Goal: Task Accomplishment & Management: Use online tool/utility

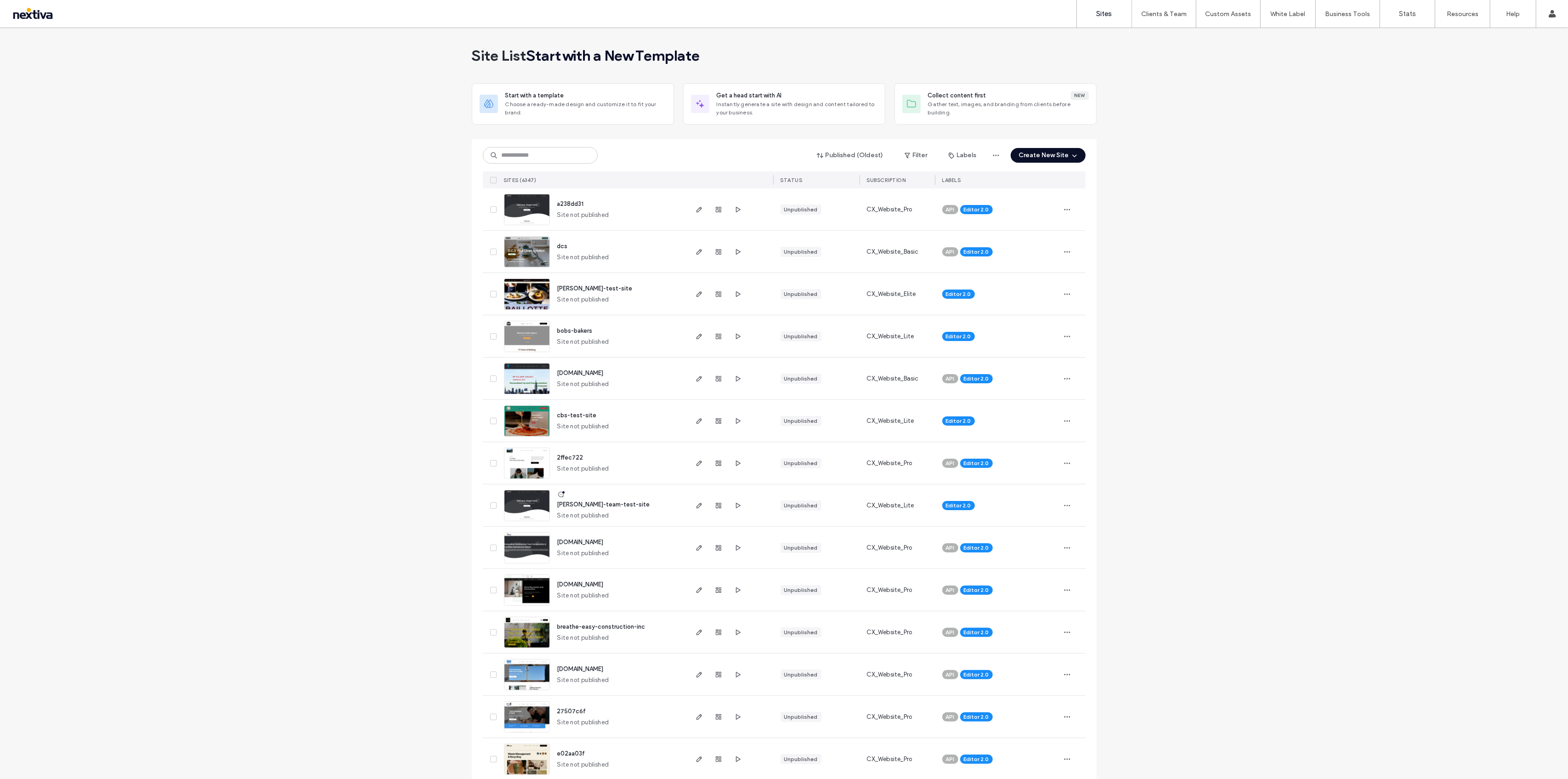
click at [45, 9] on div at bounding box center [59, 14] width 104 height 15
click at [1044, 155] on button "Create New Site" at bounding box center [1048, 155] width 75 height 15
click at [1083, 228] on div "Get a head start with AI Instantly generate a site with design and content tail…" at bounding box center [1096, 232] width 107 height 26
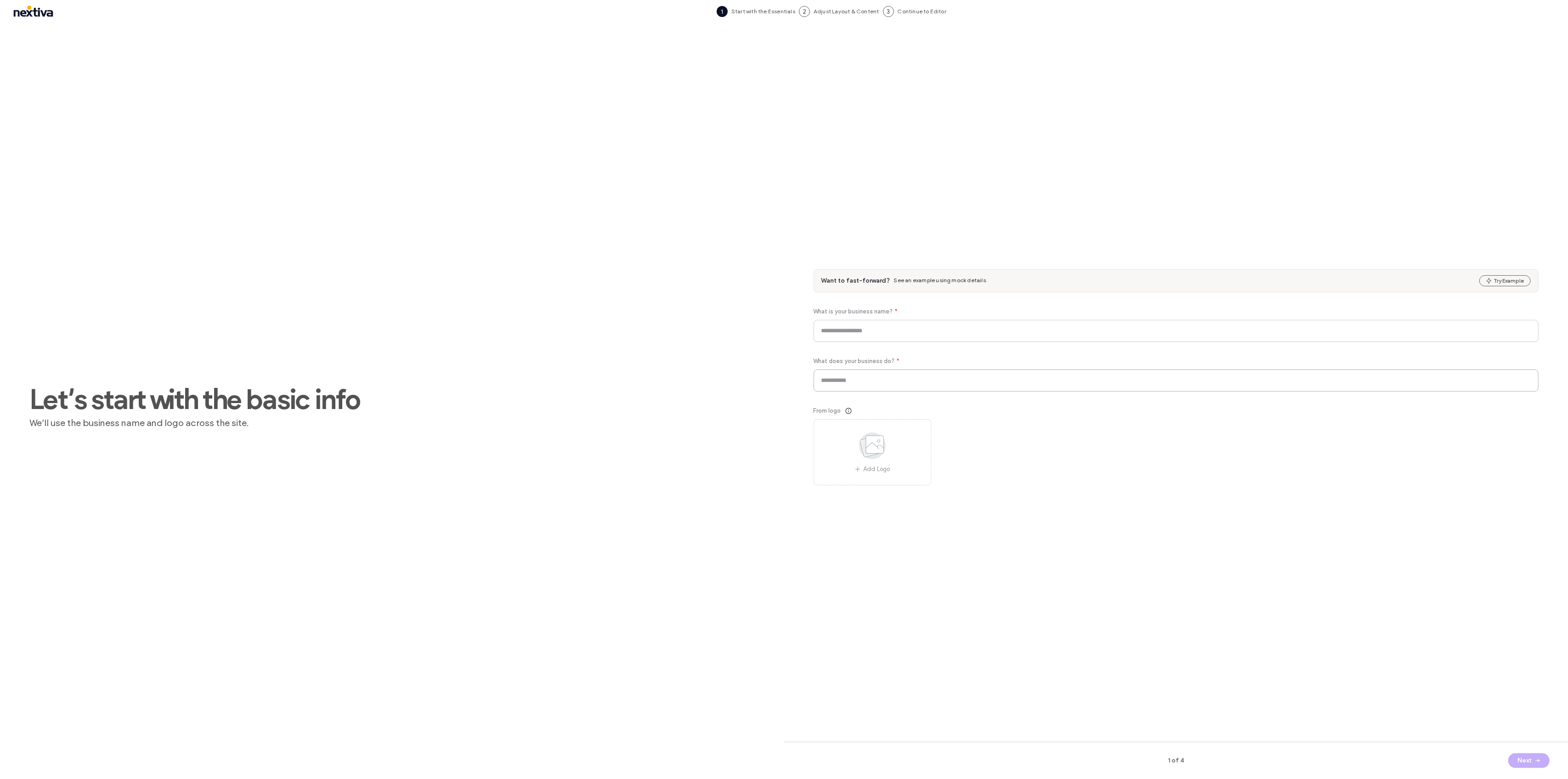
click at [882, 383] on input at bounding box center [1176, 380] width 725 height 22
paste input "**********"
type input "**********"
click at [870, 336] on input at bounding box center [1176, 330] width 725 height 22
paste input "**********"
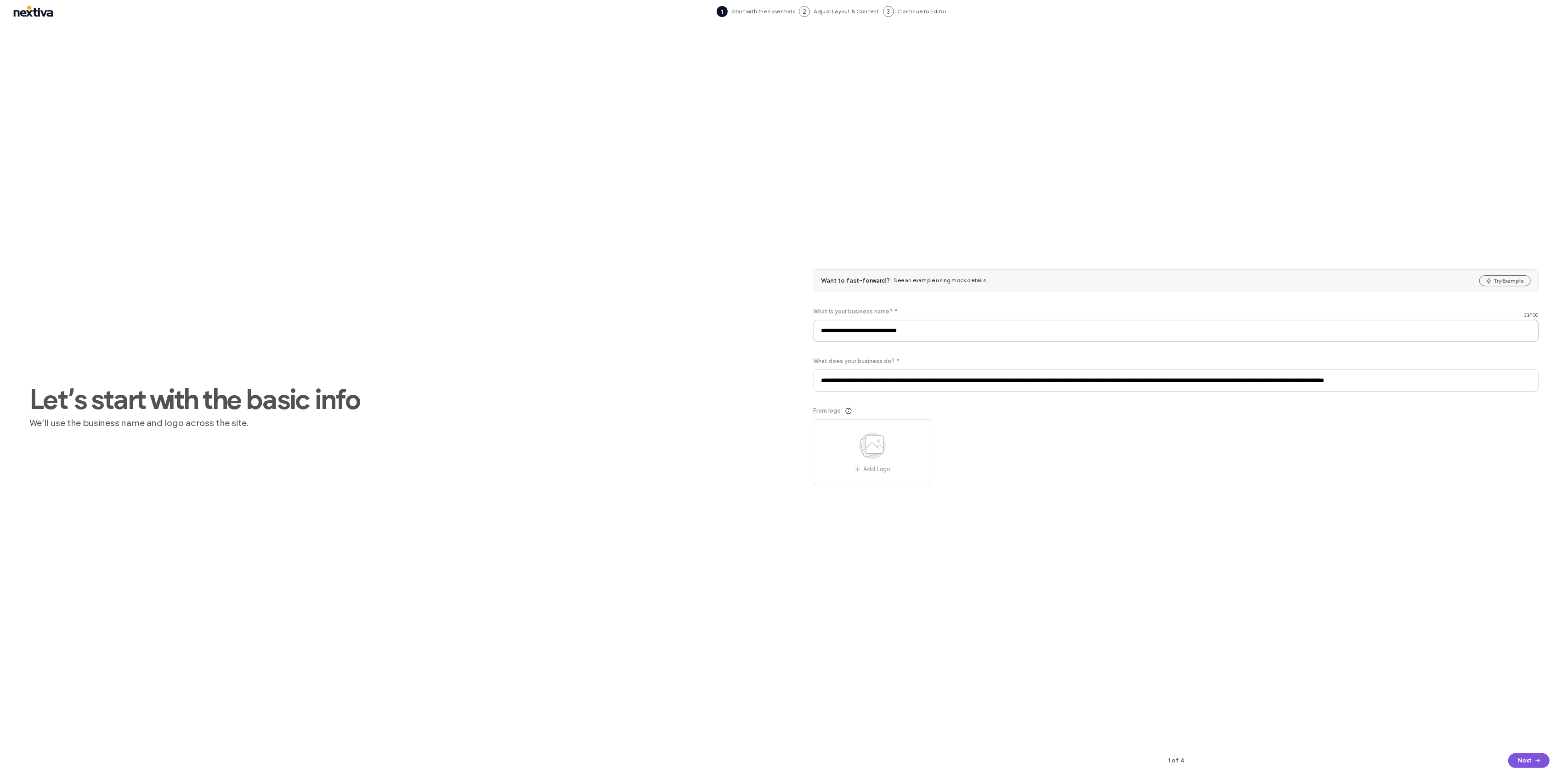
type input "**********"
click at [1538, 758] on icon "button" at bounding box center [1537, 760] width 7 height 7
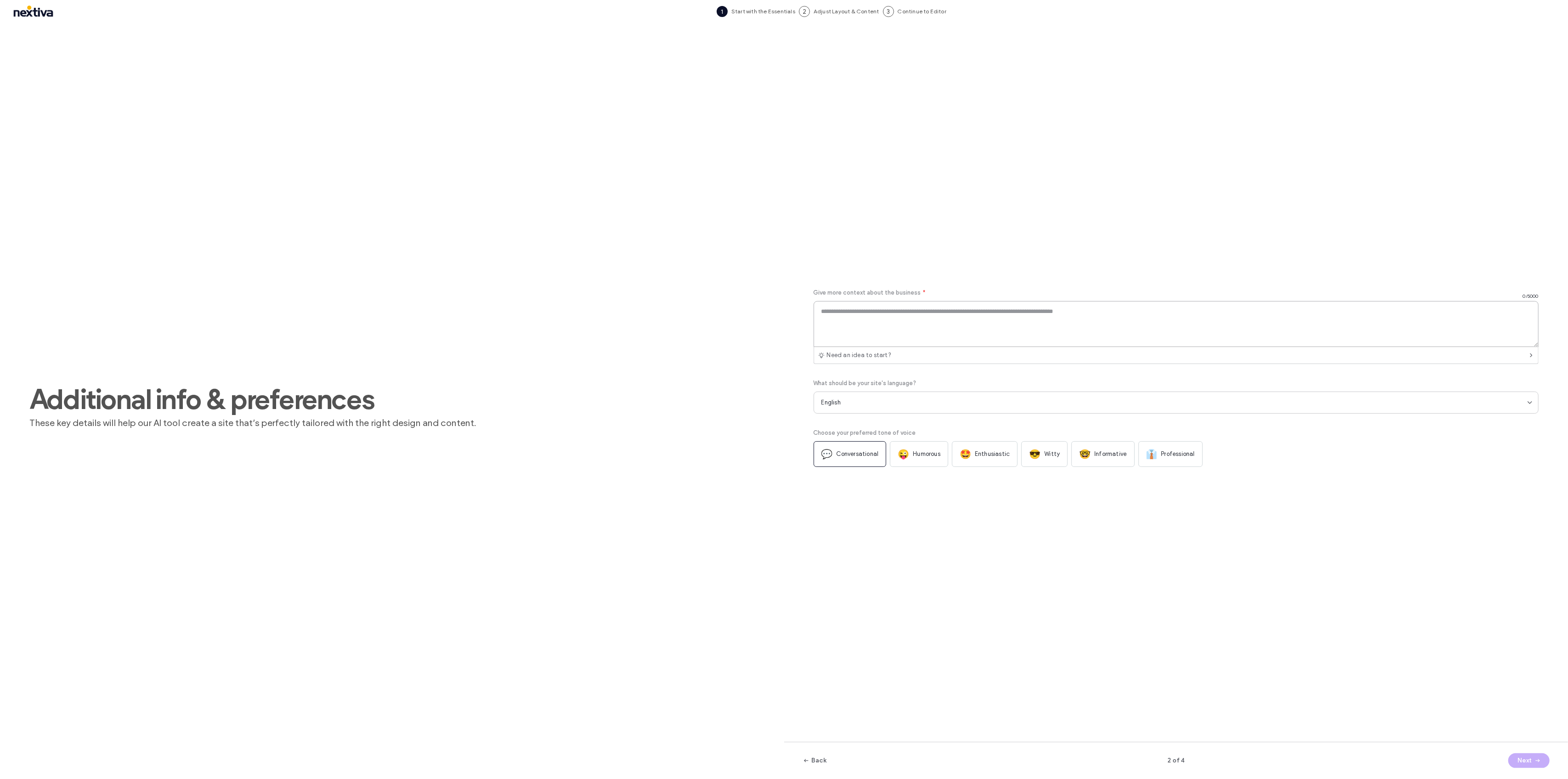
click at [874, 327] on textarea at bounding box center [1176, 324] width 725 height 46
paste textarea "**********"
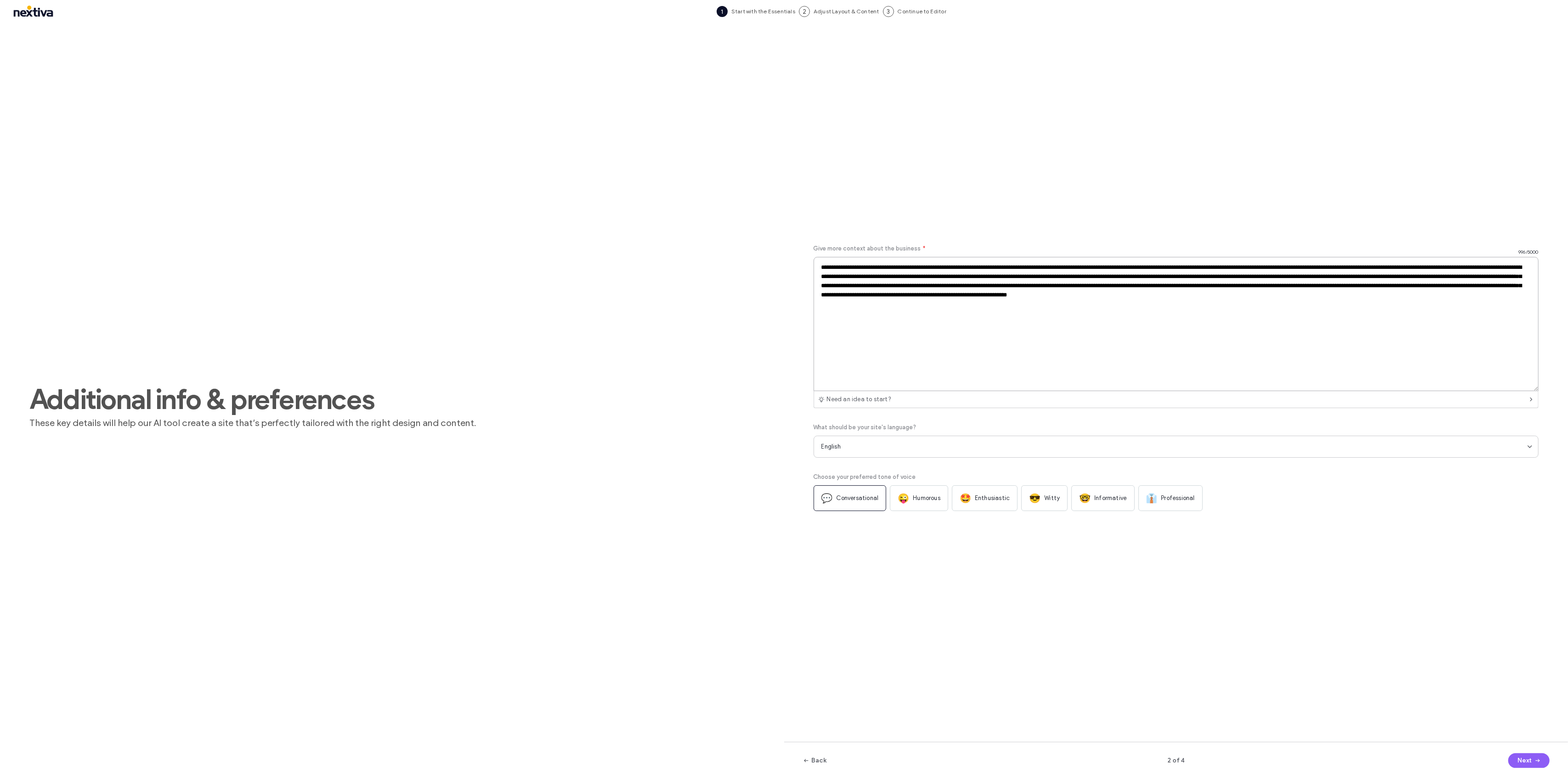
drag, startPoint x: 1536, startPoint y: 343, endPoint x: 1537, endPoint y: 431, distance: 88.0
click at [1537, 431] on div "Give more context about the business * 996 / 5000 Need an idea to start? What s…" at bounding box center [1176, 377] width 725 height 267
type textarea "**********"
click at [1158, 498] on span "👔" at bounding box center [1151, 498] width 11 height 11
click at [1535, 752] on div "Back 2 of 4 Next" at bounding box center [1176, 760] width 784 height 37
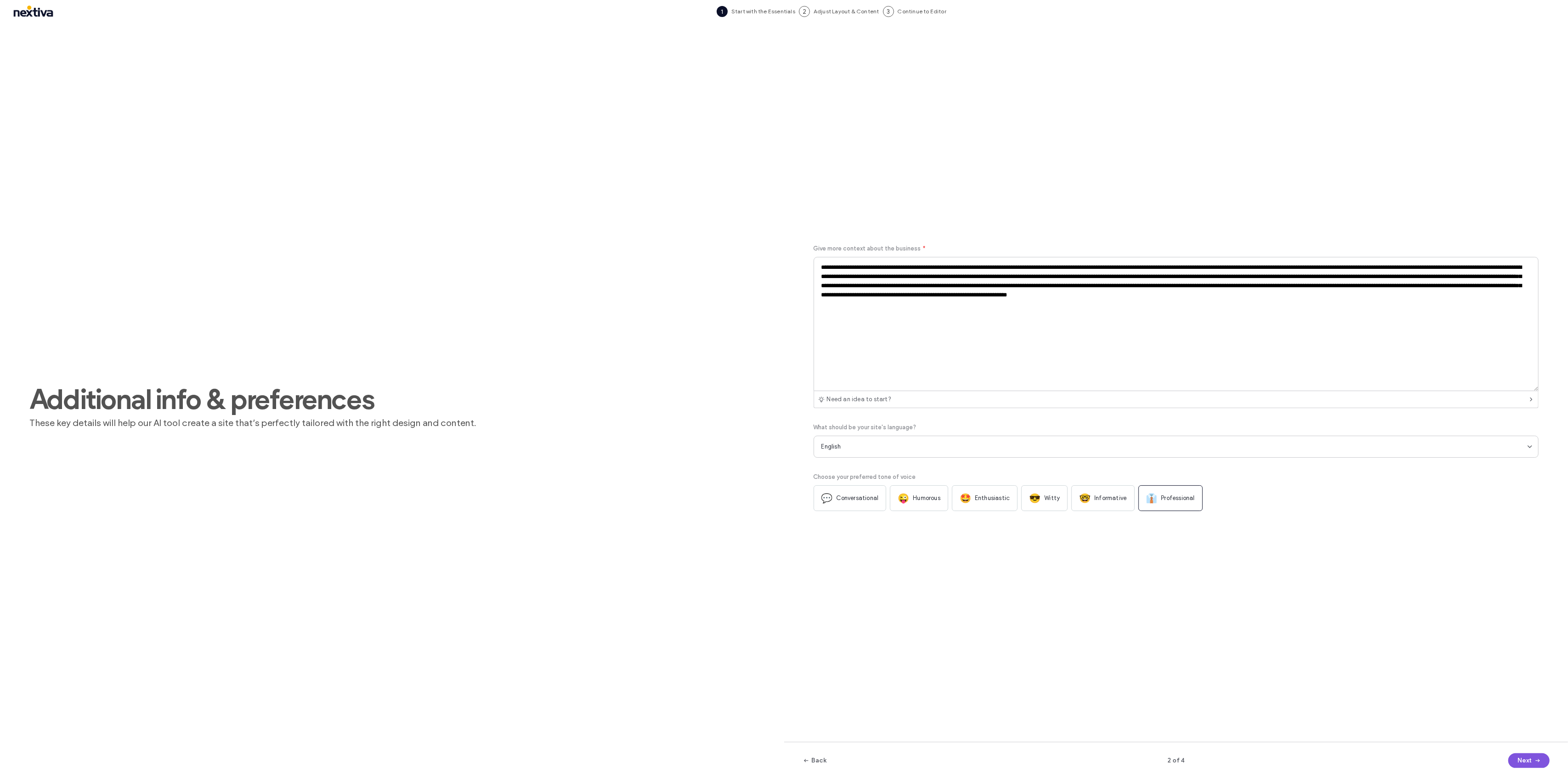
click at [1535, 757] on icon "button" at bounding box center [1537, 760] width 7 height 7
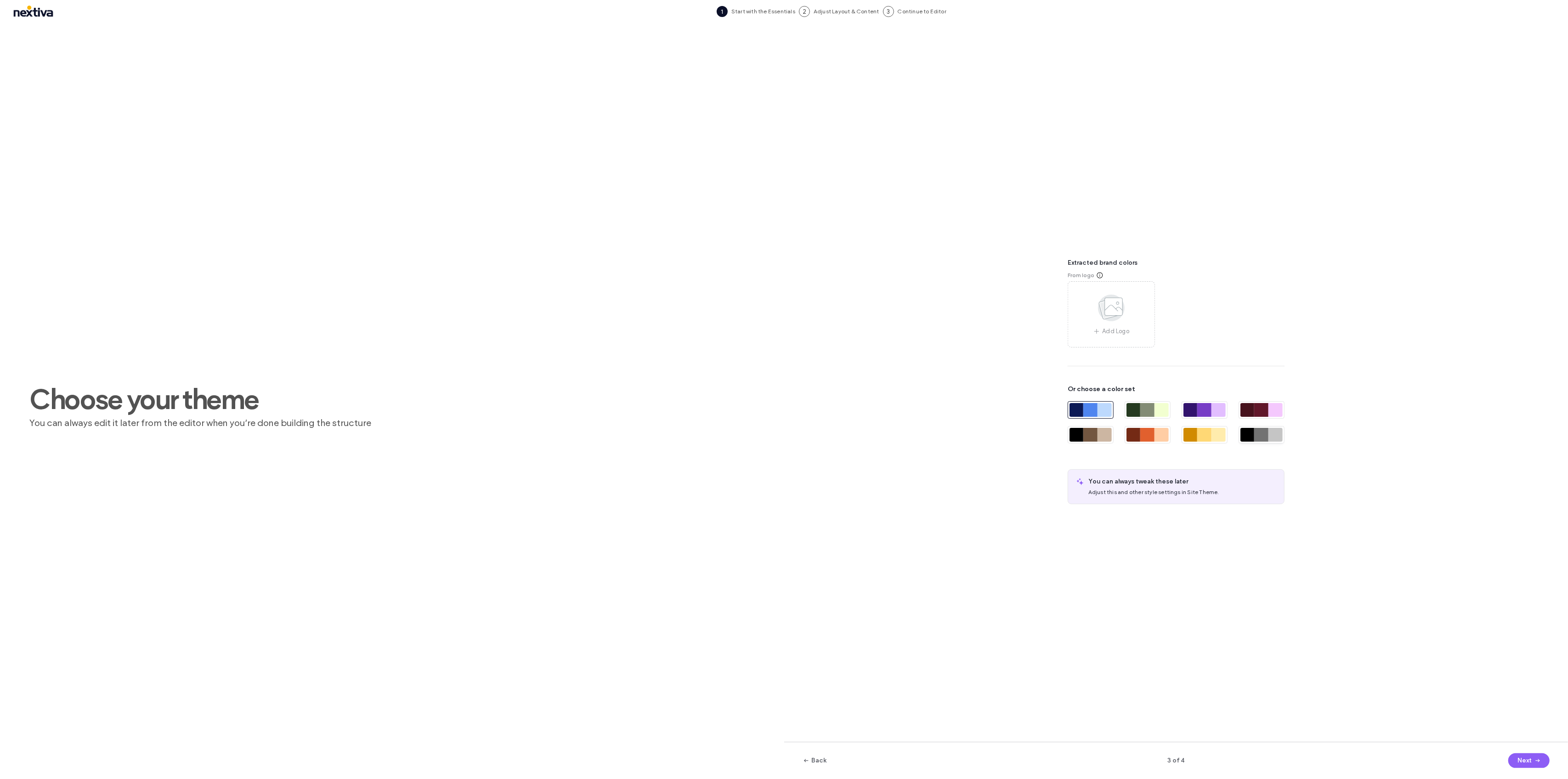
click at [1265, 439] on div at bounding box center [1261, 435] width 15 height 14
click at [818, 760] on button "Back" at bounding box center [814, 761] width 24 height 15
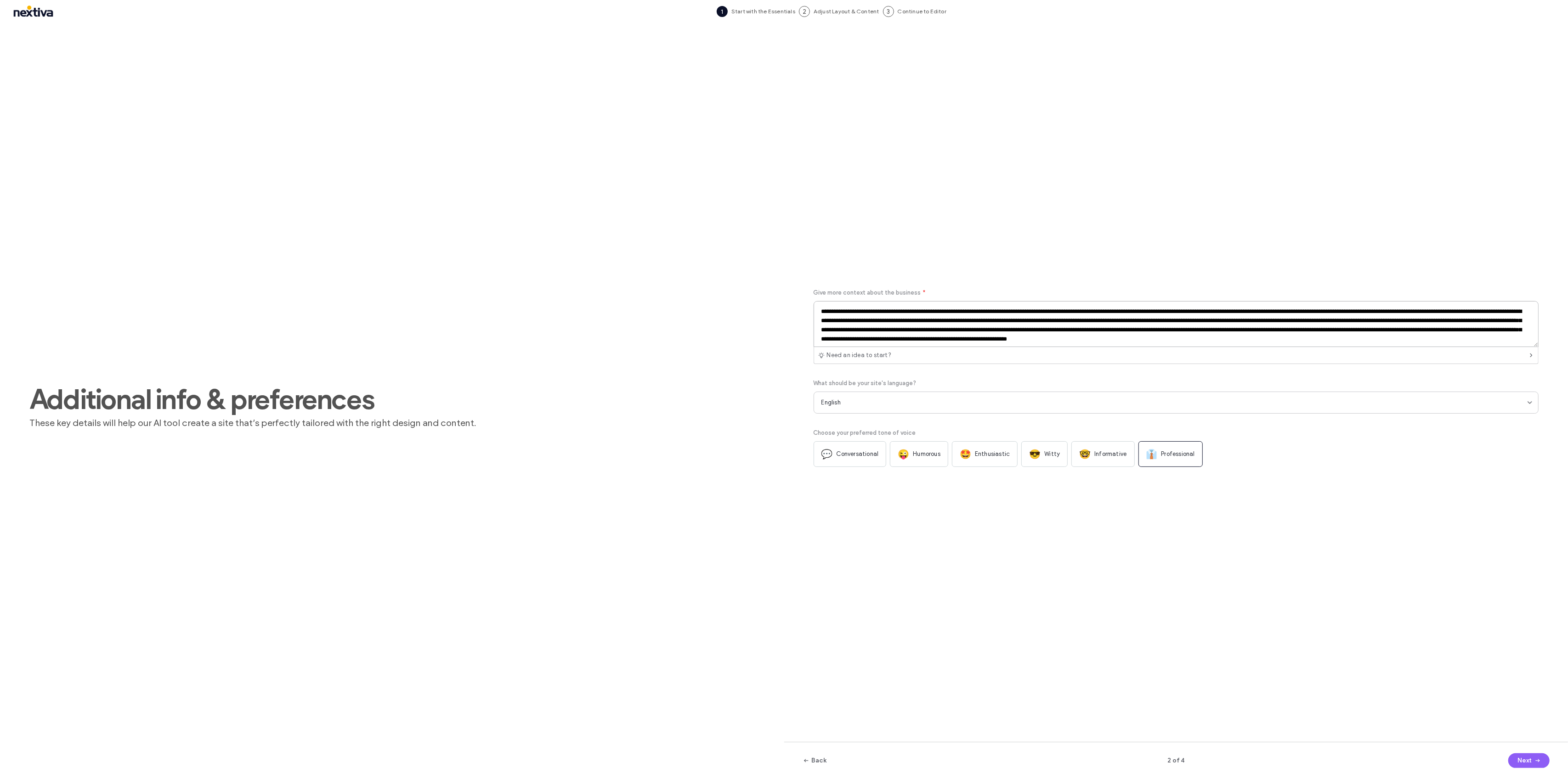
click at [991, 325] on textarea "**********" at bounding box center [1176, 324] width 725 height 46
paste textarea "**********"
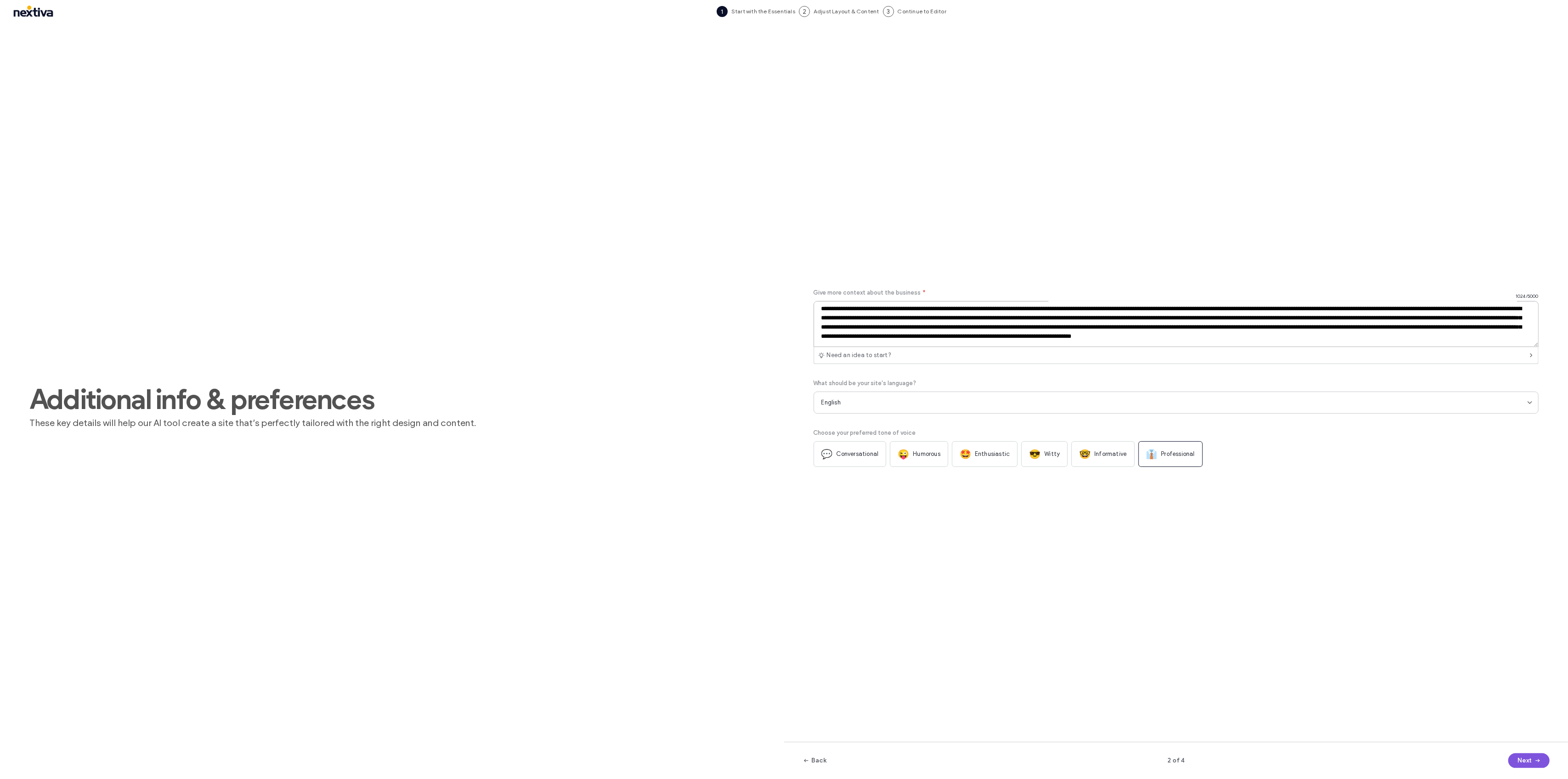
type textarea "**********"
click at [1526, 758] on button "Next" at bounding box center [1528, 761] width 42 height 15
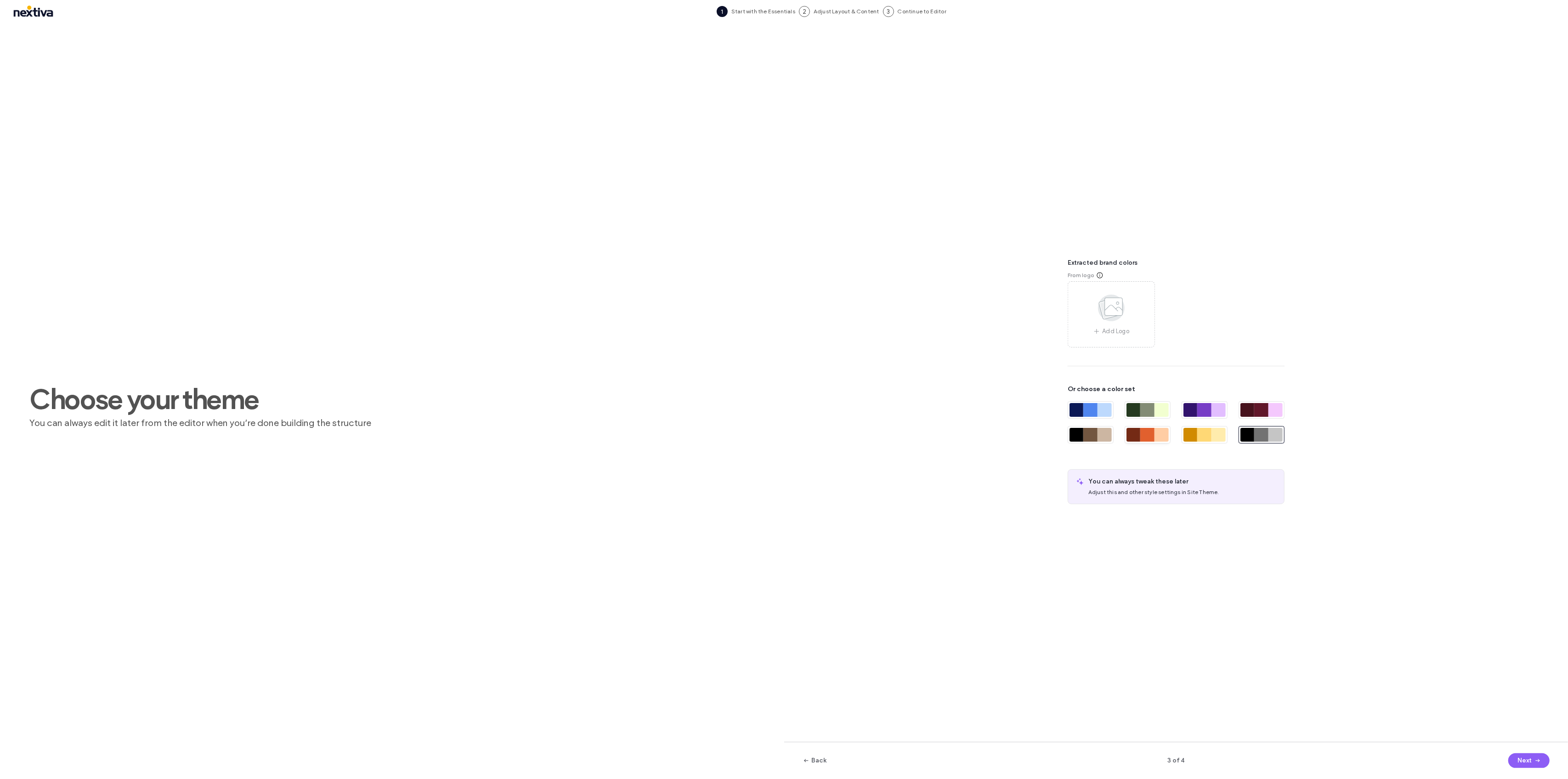
click at [1149, 437] on div at bounding box center [1147, 435] width 15 height 14
click at [1084, 428] on div at bounding box center [1091, 435] width 15 height 14
click at [1261, 433] on div at bounding box center [1261, 435] width 15 height 14
click at [1149, 409] on div at bounding box center [1147, 410] width 15 height 14
click at [1081, 412] on div at bounding box center [1077, 410] width 15 height 14
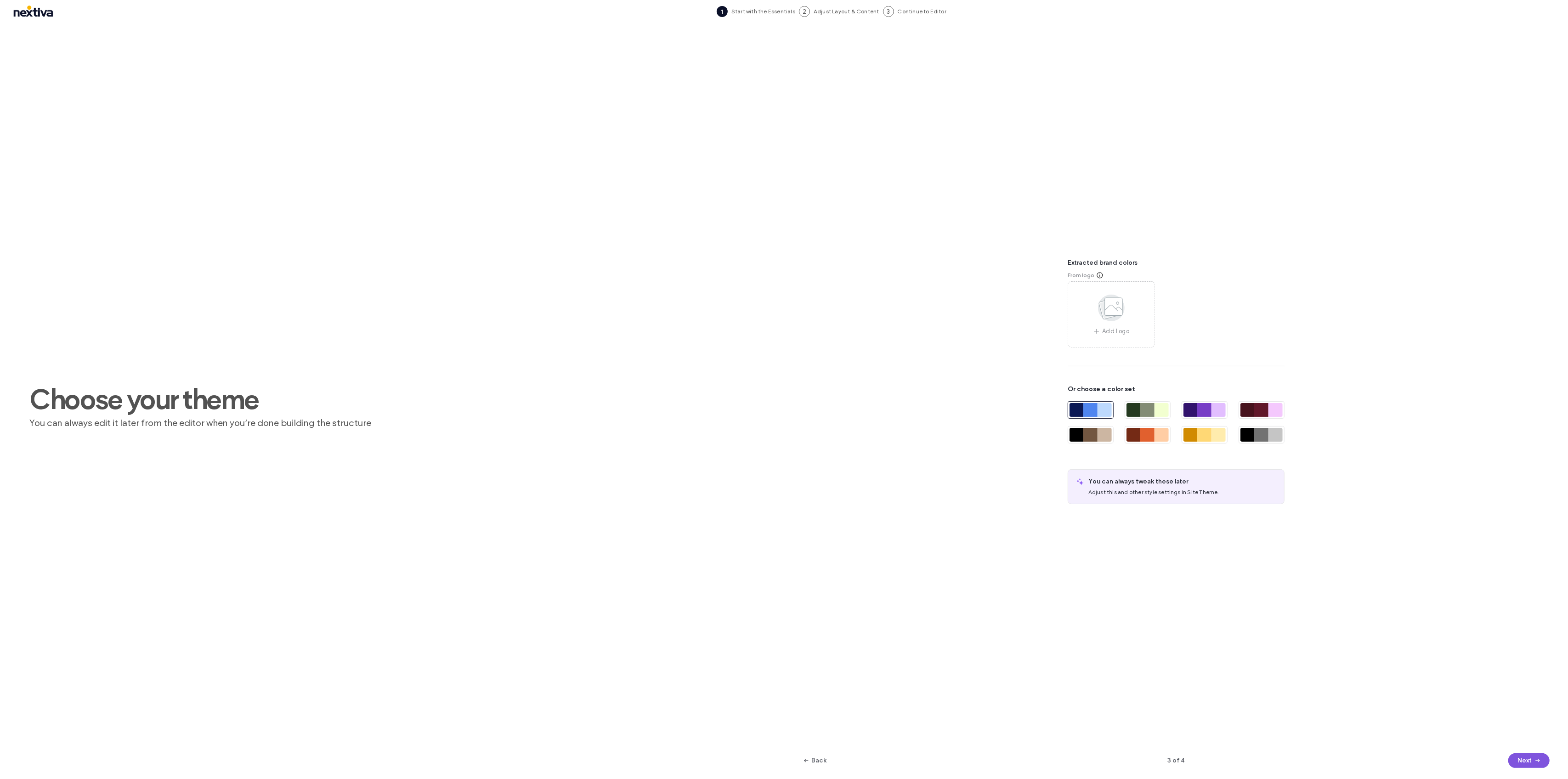
click at [1524, 756] on button "Next" at bounding box center [1528, 761] width 42 height 15
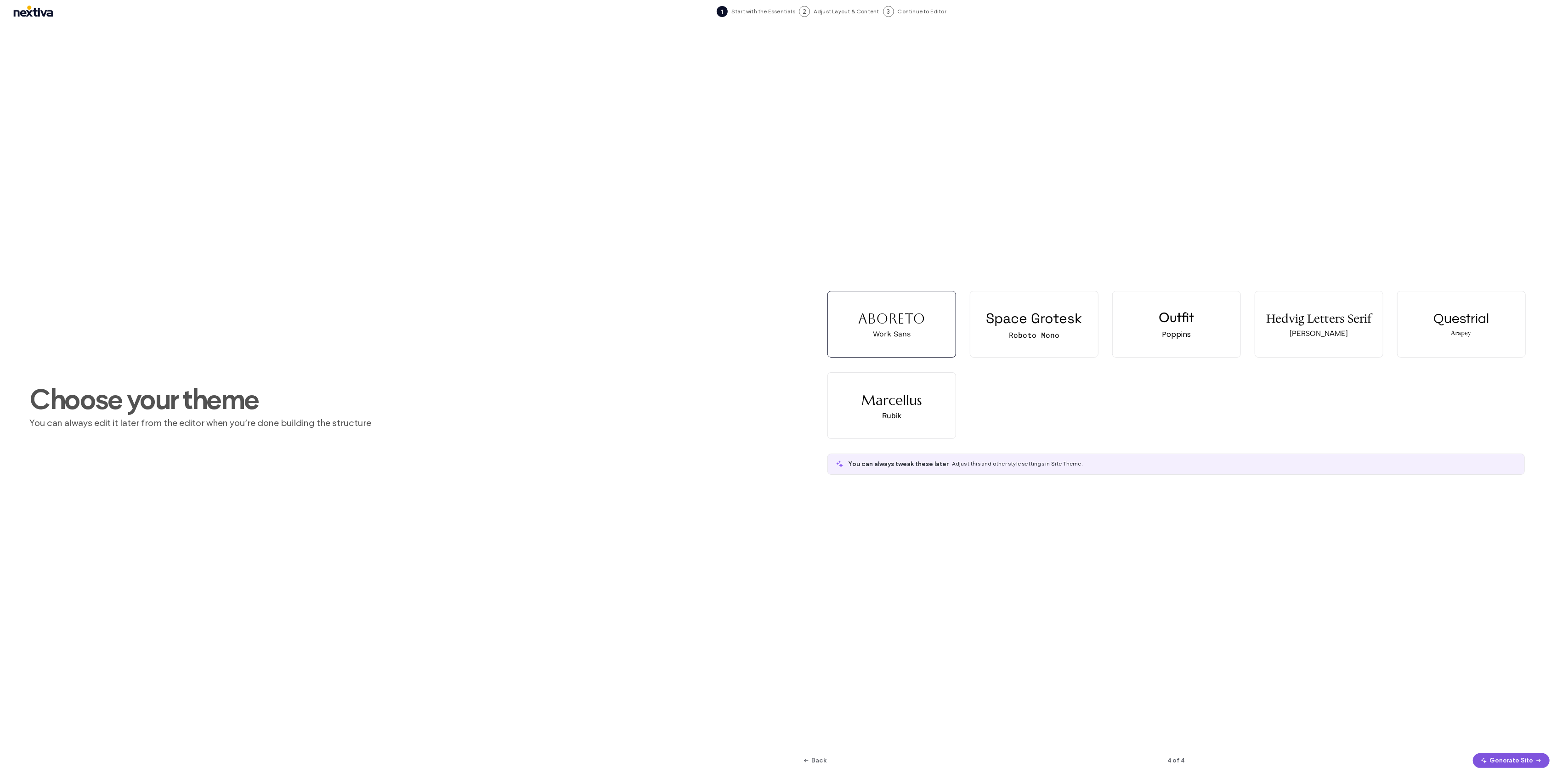
click at [1509, 758] on button "Generate Site" at bounding box center [1511, 761] width 76 height 15
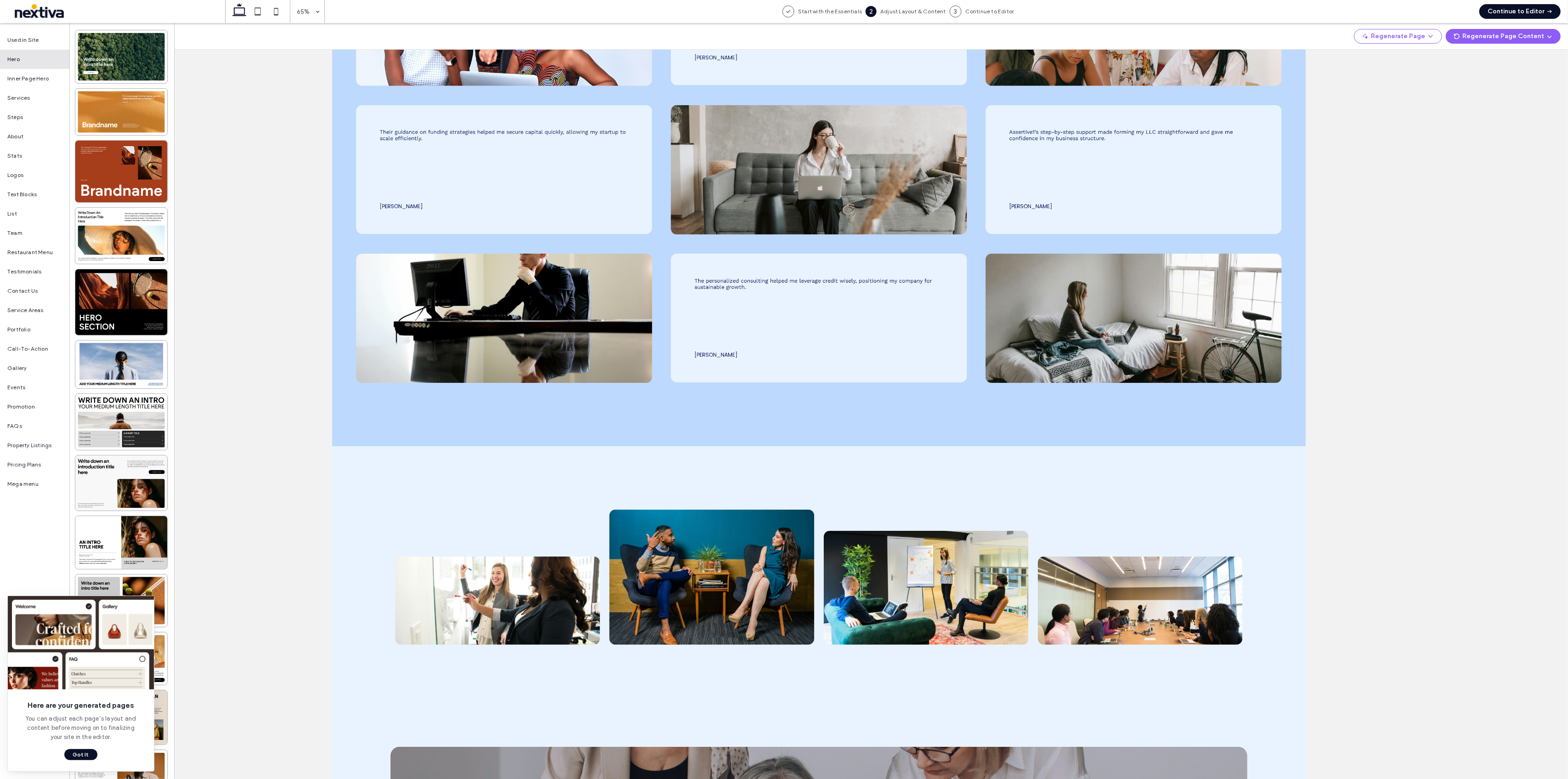
scroll to position [1716, 0]
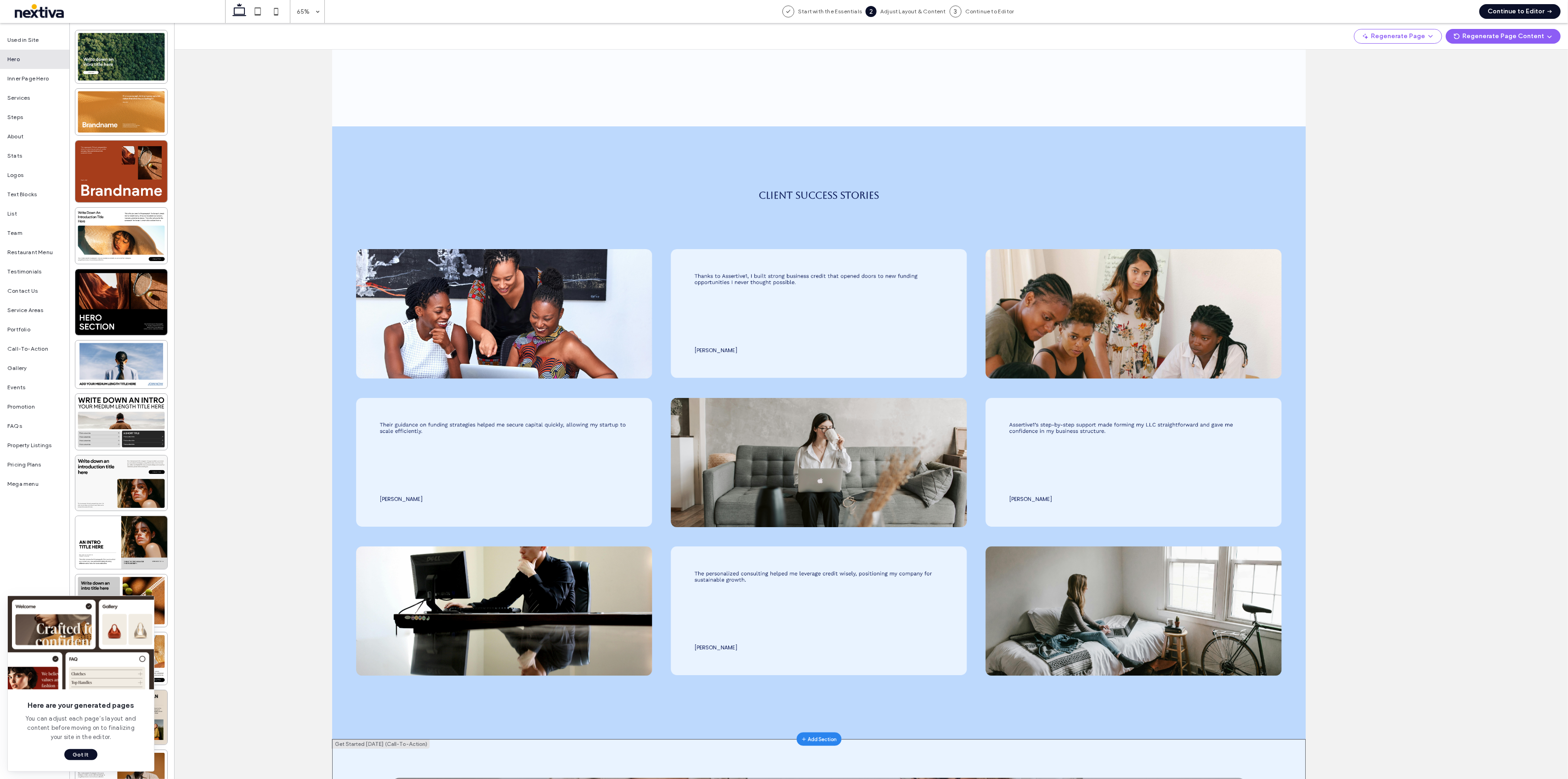
scroll to position [993, 0]
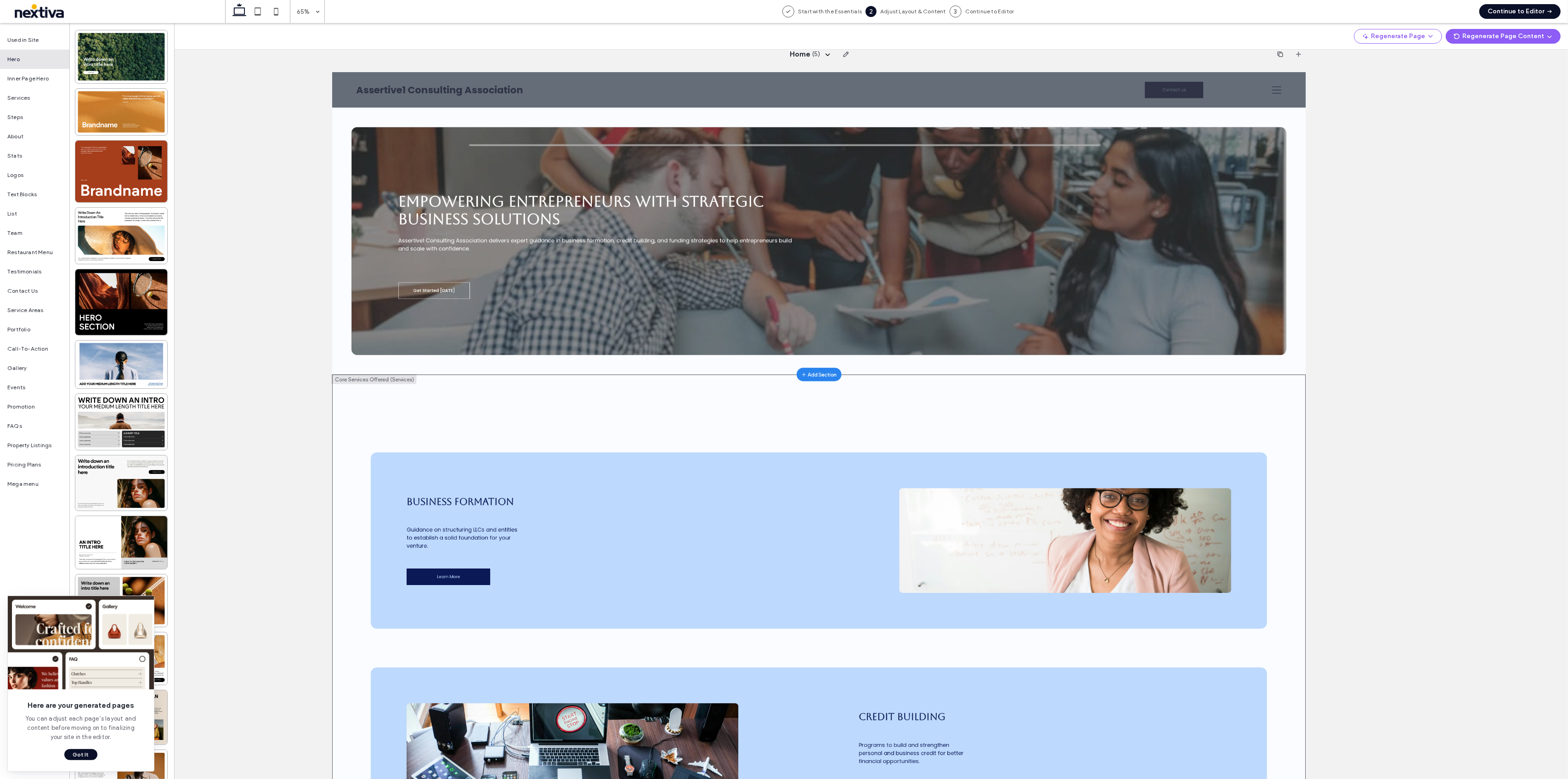
scroll to position [0, 0]
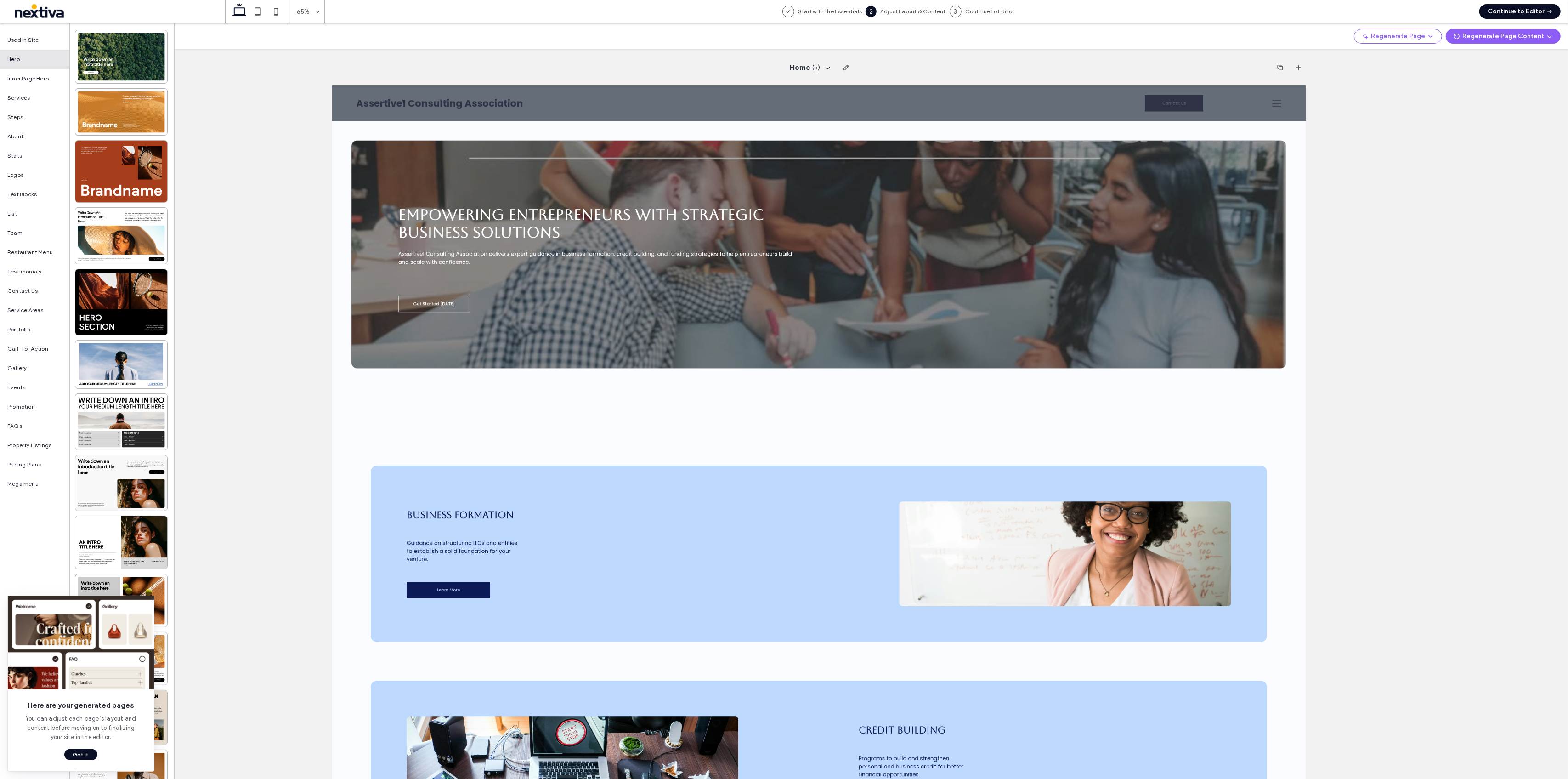
click at [1503, 8] on button "Continue to Editor" at bounding box center [1519, 11] width 81 height 15
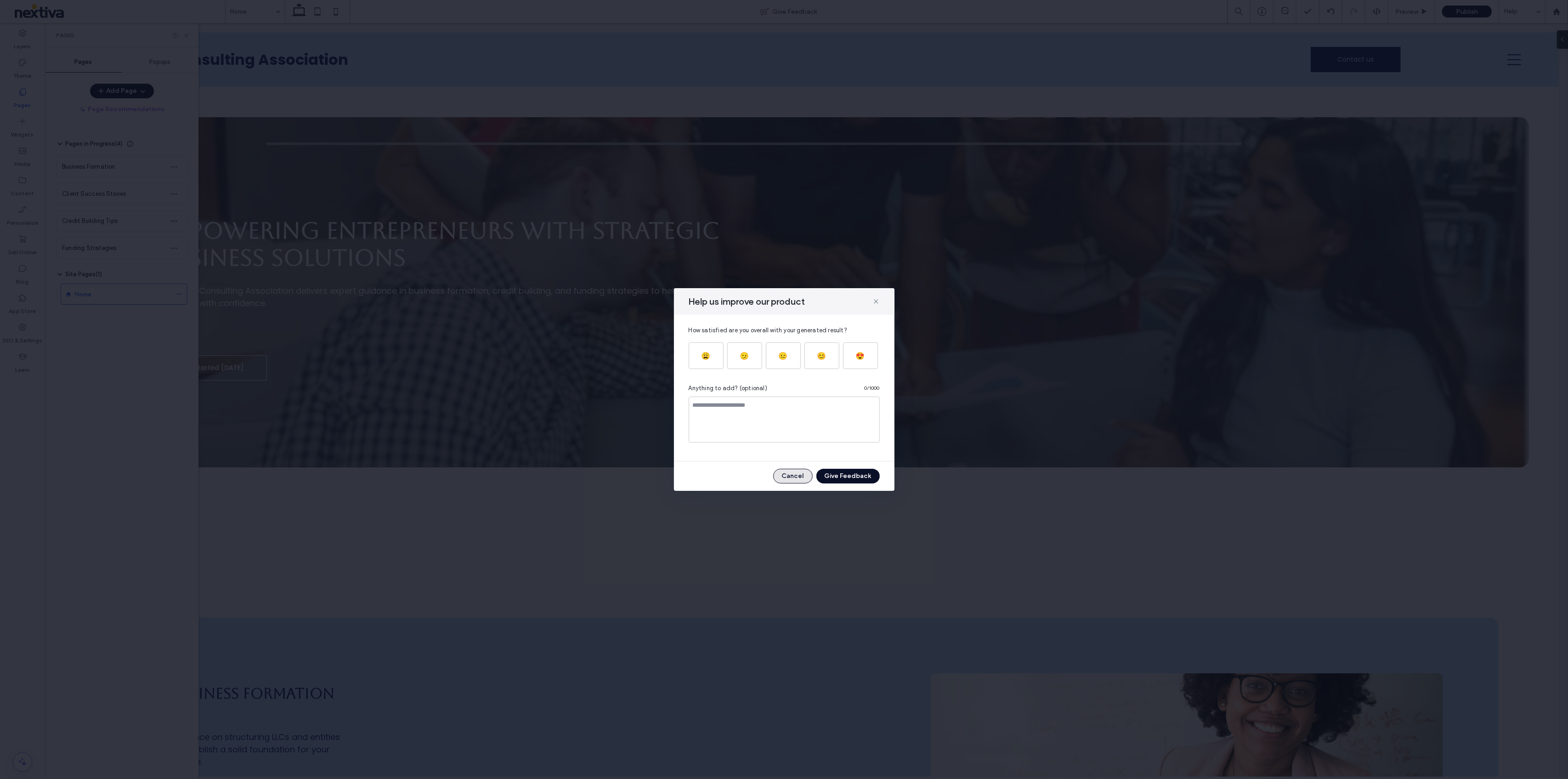
click at [795, 476] on button "Cancel" at bounding box center [793, 476] width 40 height 15
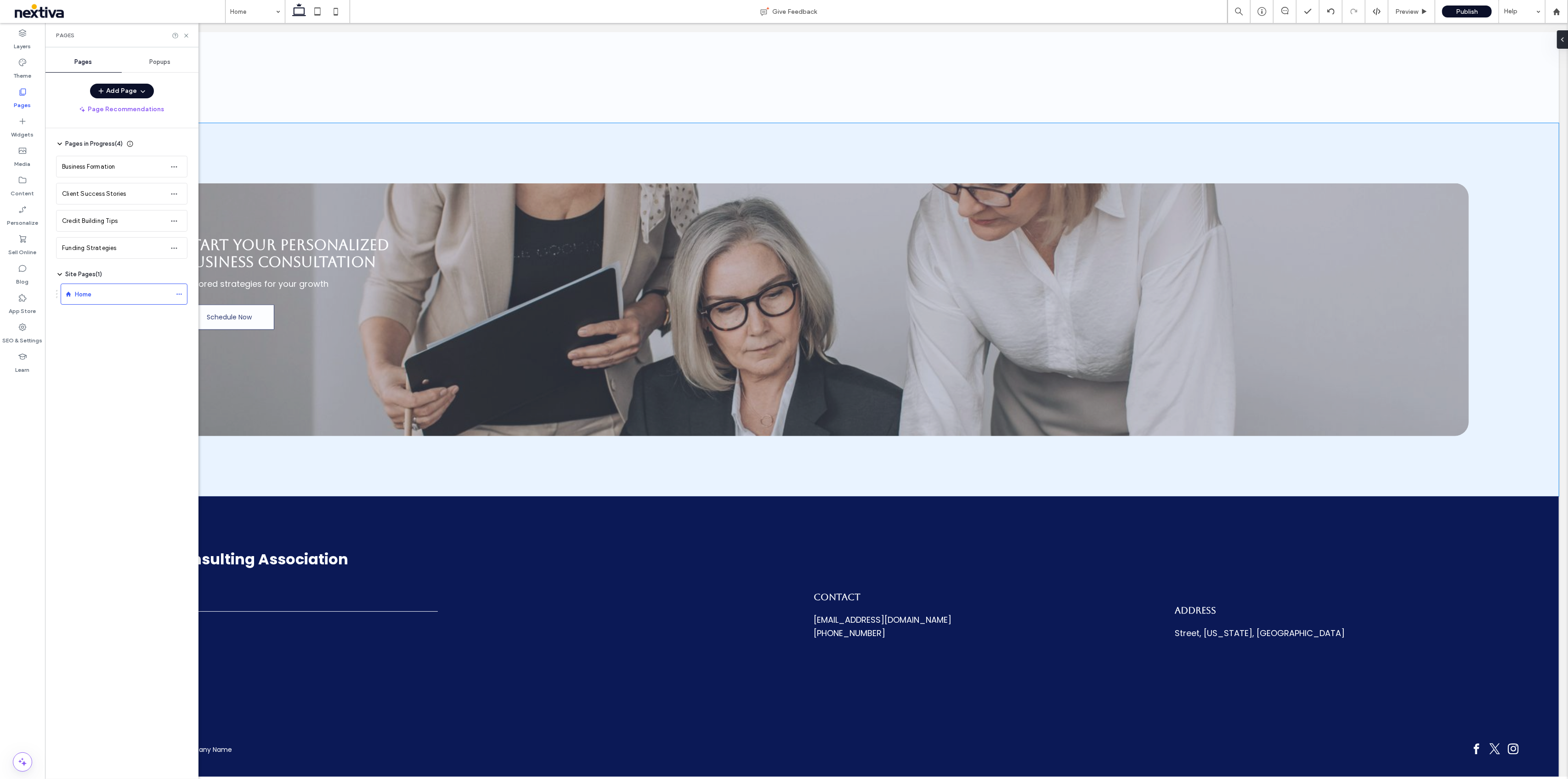
scroll to position [1575, 0]
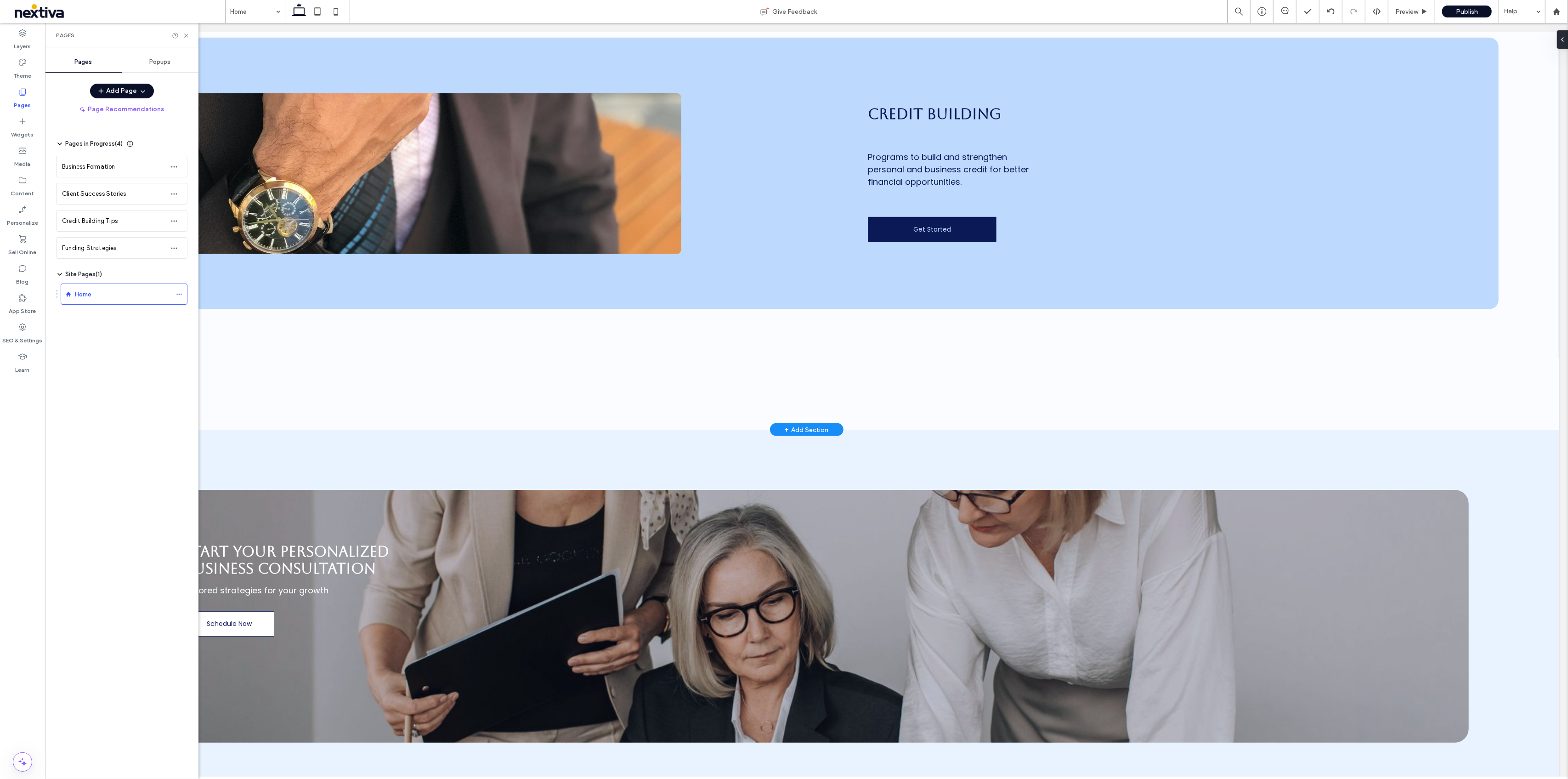
click at [792, 425] on div "+ Add Section" at bounding box center [806, 429] width 44 height 10
click at [857, 365] on div "AI-Generated" at bounding box center [855, 366] width 49 height 51
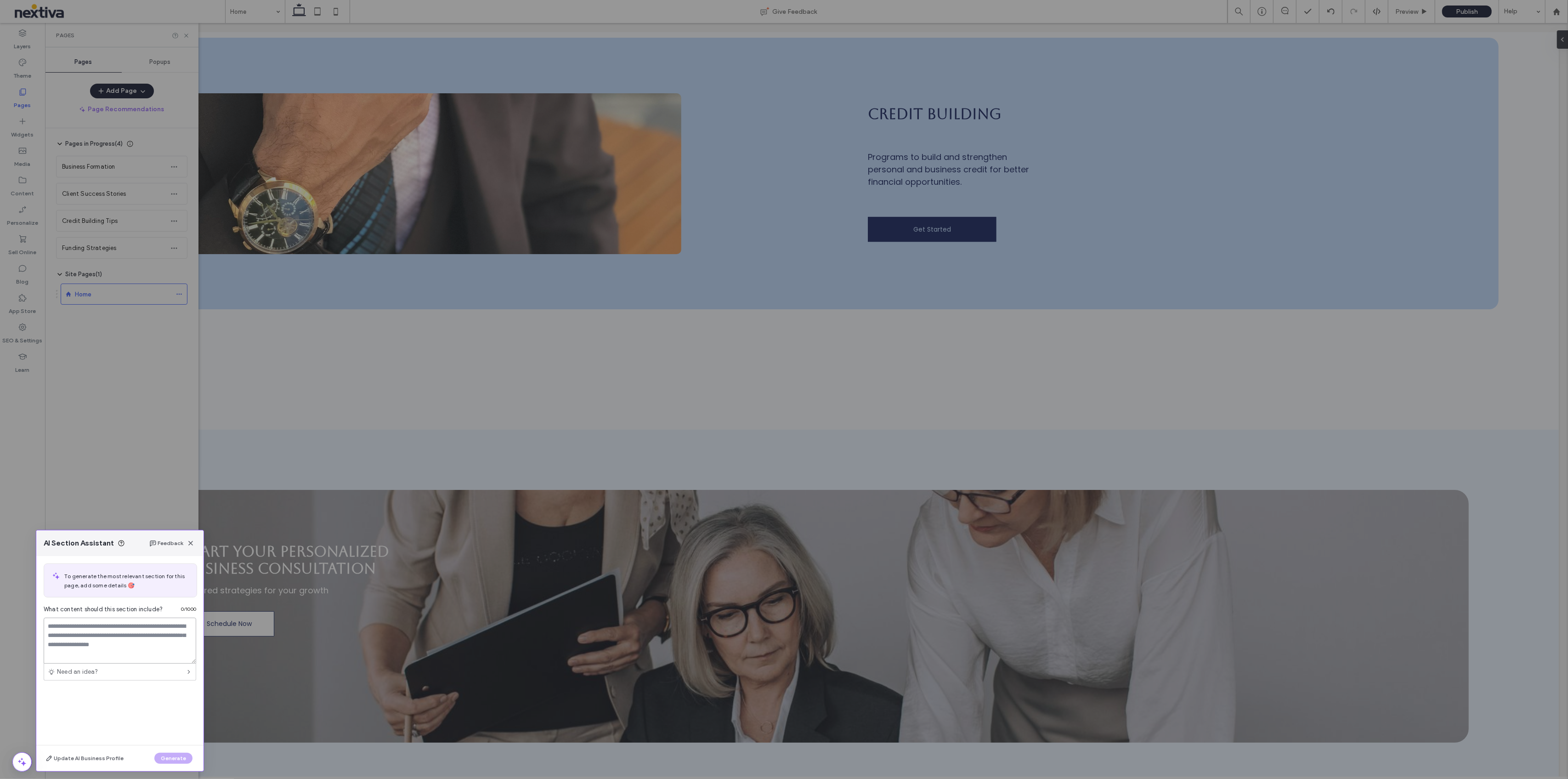
click at [136, 649] on textarea at bounding box center [119, 640] width 152 height 46
type textarea "*"
type textarea "**********"
click at [180, 753] on button "Generate" at bounding box center [173, 758] width 38 height 11
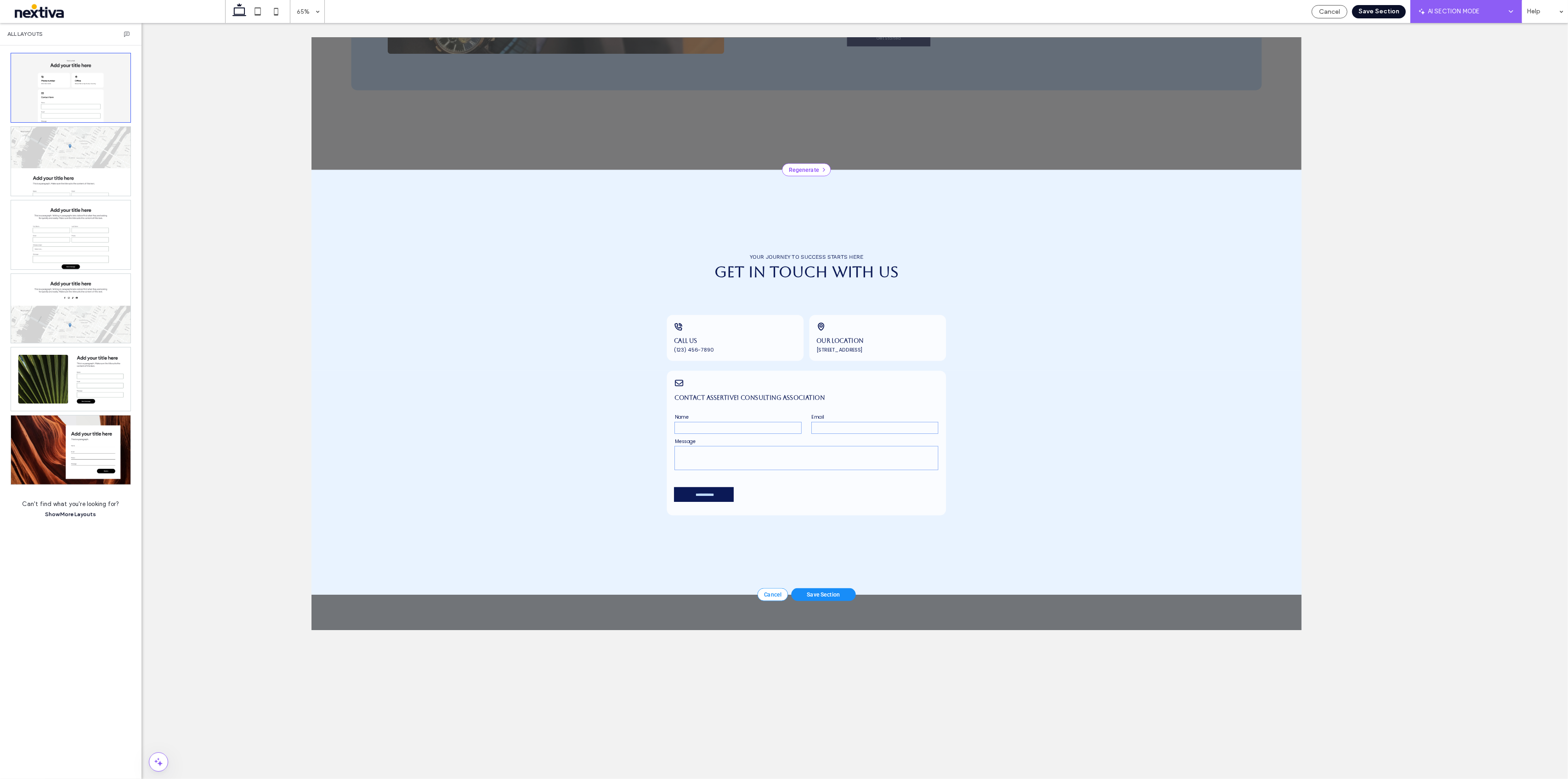
scroll to position [1721, 0]
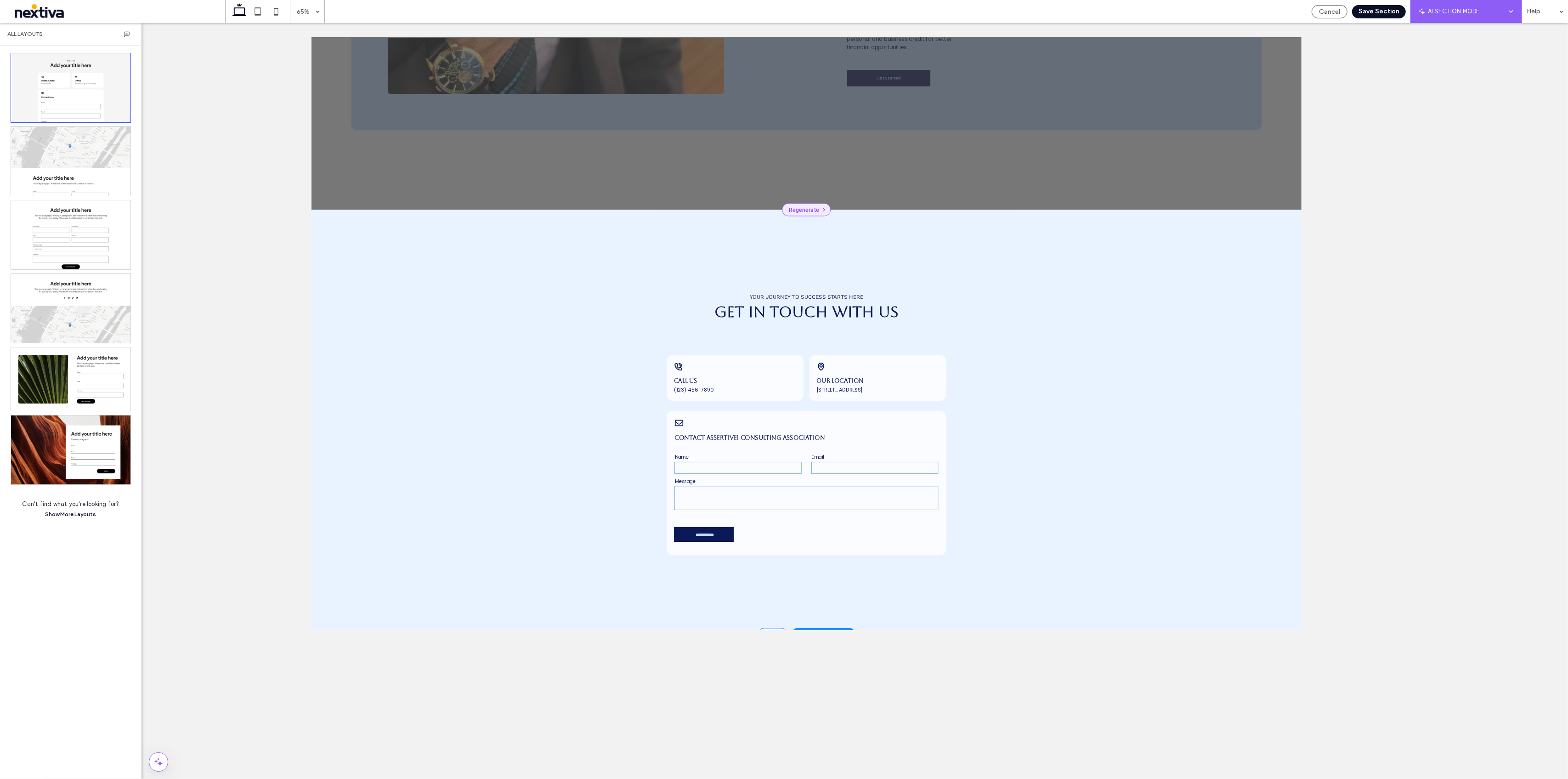
click at [1079, 297] on div "Regenerate" at bounding box center [1073, 301] width 75 height 20
click at [879, 230] on span "Text & Images" at bounding box center [889, 228] width 78 height 9
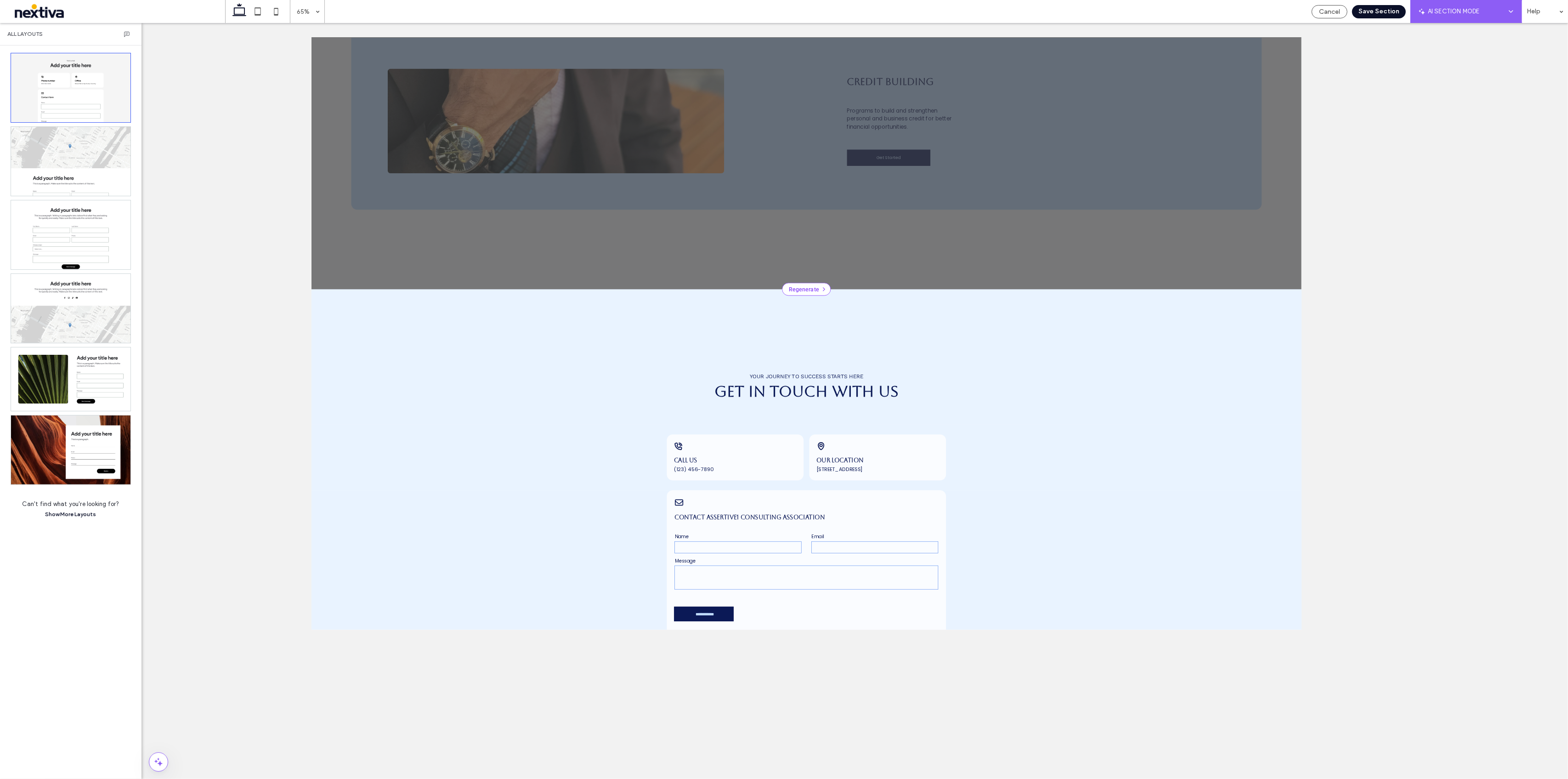
scroll to position [1905, 0]
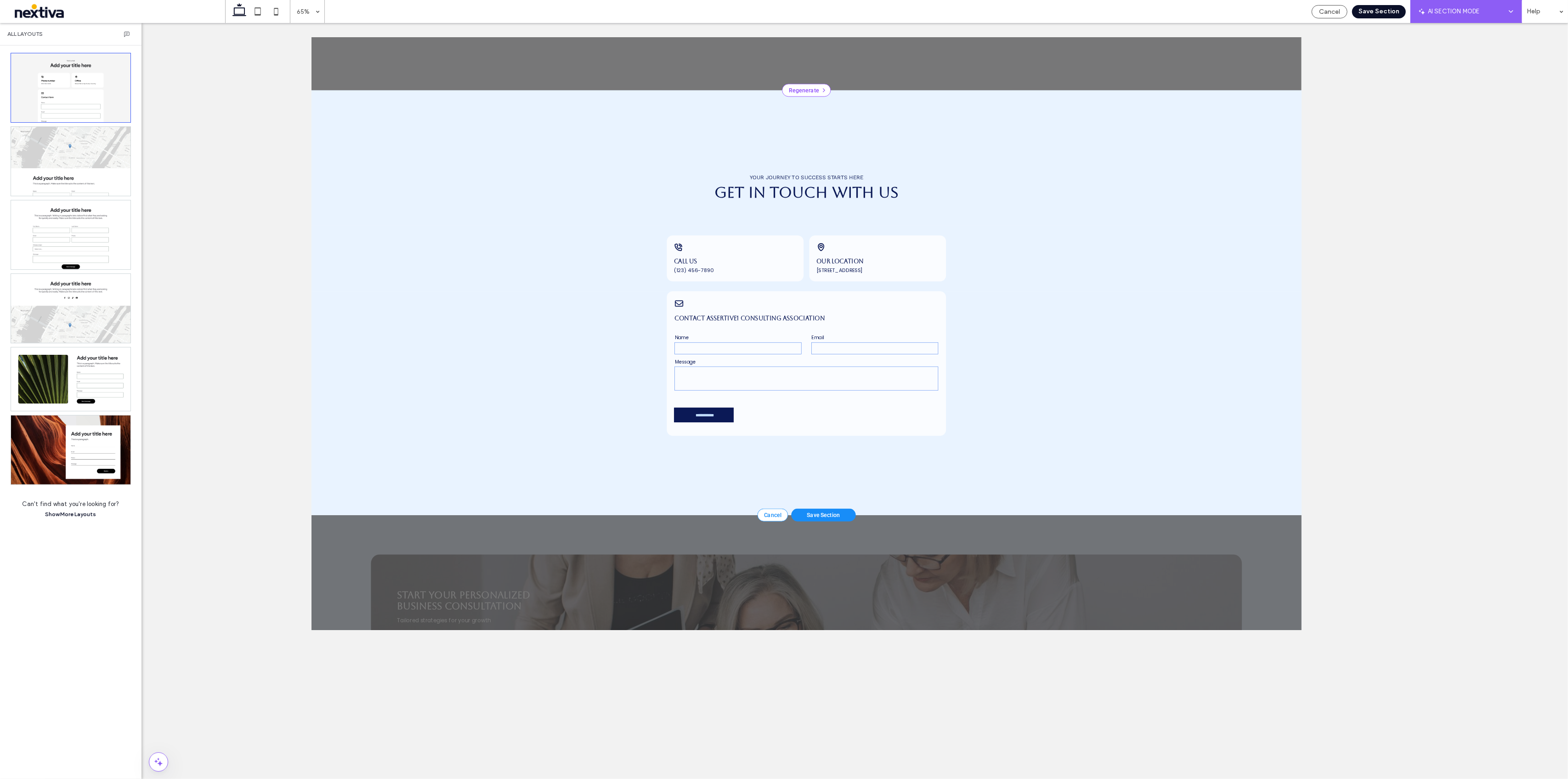
click at [1092, 766] on div "Save Section" at bounding box center [1099, 771] width 99 height 20
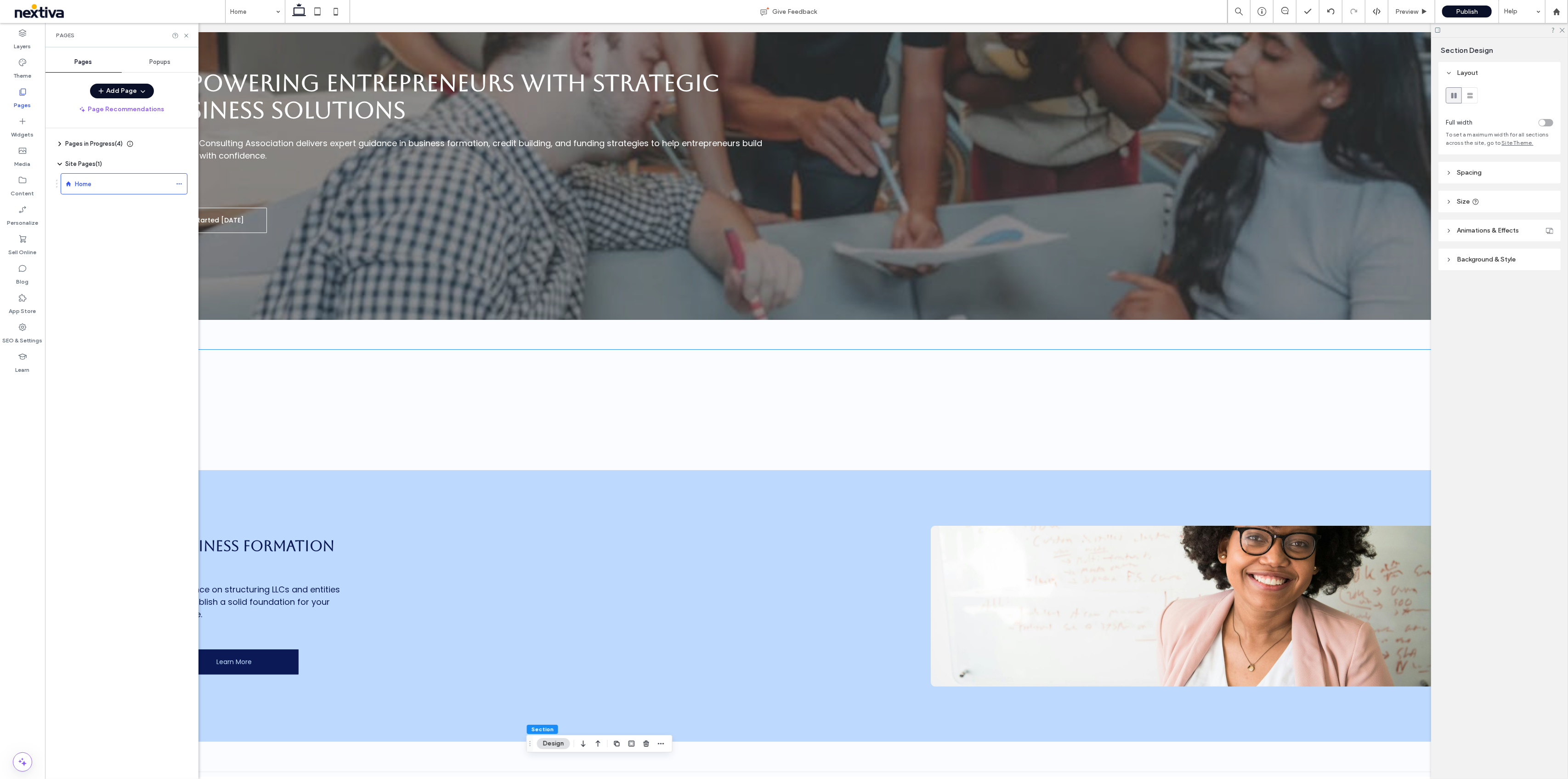
scroll to position [0, 0]
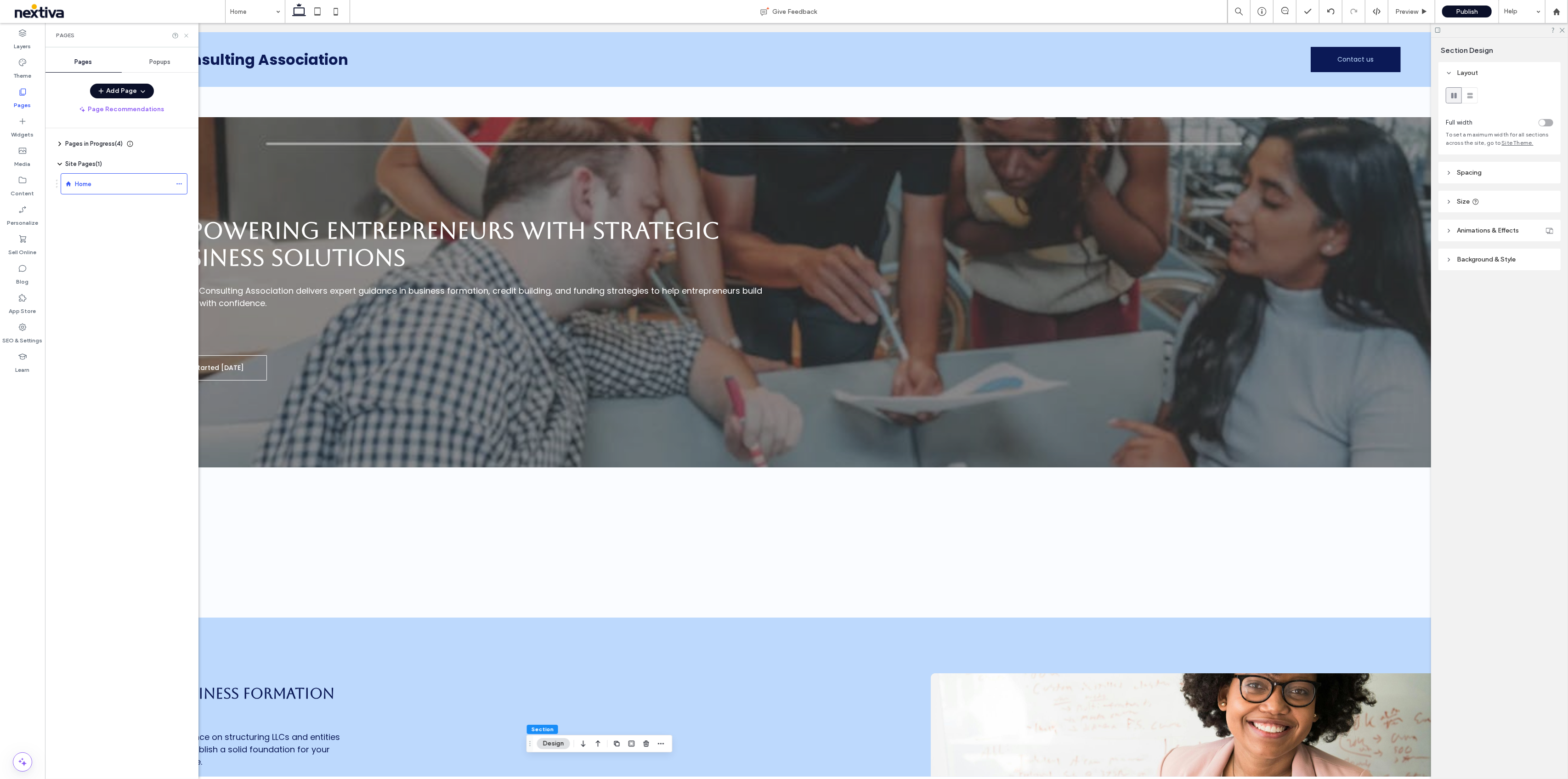
click at [189, 34] on icon at bounding box center [186, 36] width 7 height 7
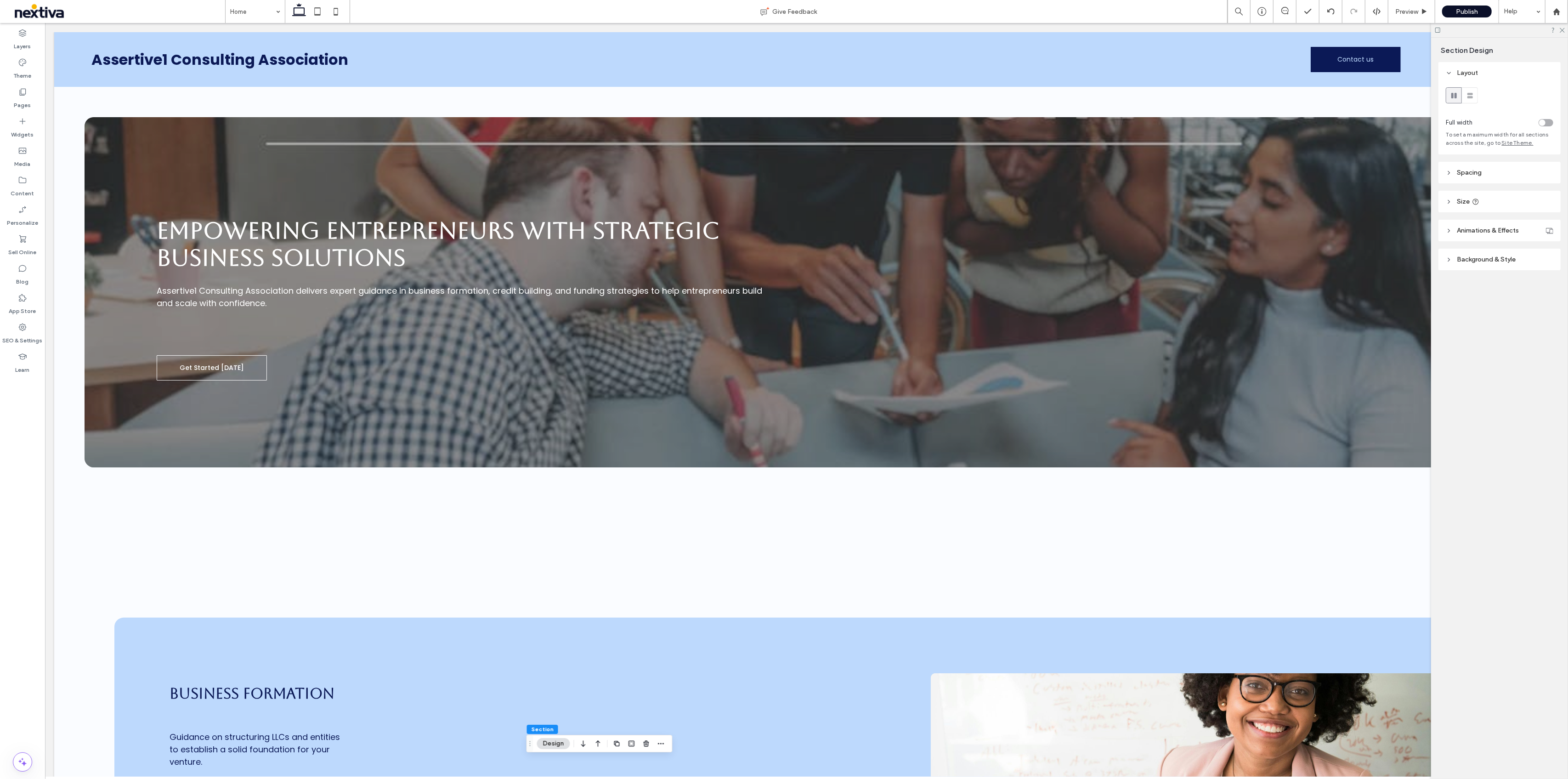
click at [1565, 30] on div at bounding box center [1499, 30] width 137 height 15
click at [1563, 30] on icon at bounding box center [1561, 29] width 6 height 6
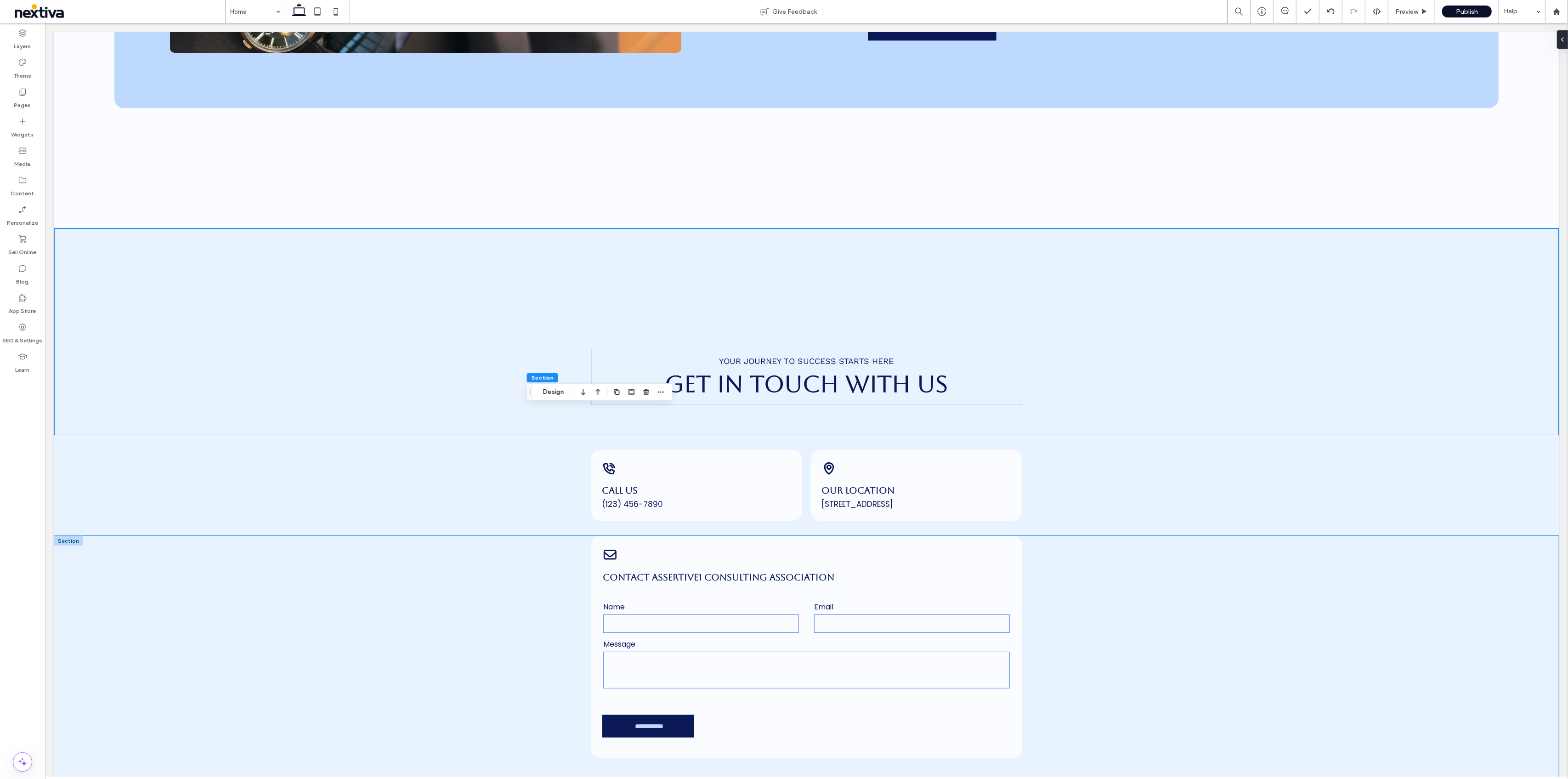
scroll to position [1532, 0]
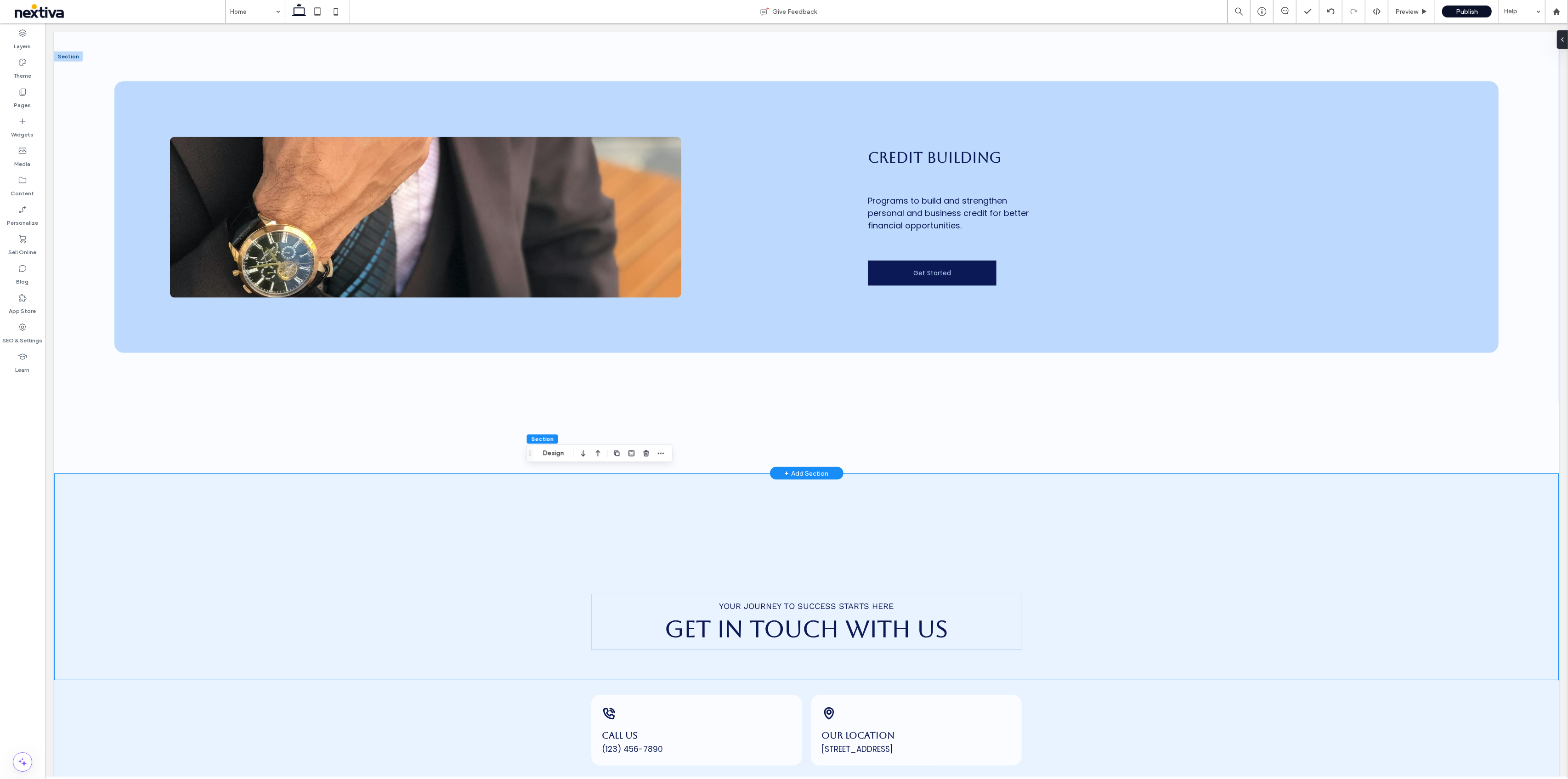
click at [812, 468] on div "+ Add Section" at bounding box center [806, 473] width 44 height 10
click at [846, 412] on div "AI-Generated" at bounding box center [855, 421] width 49 height 20
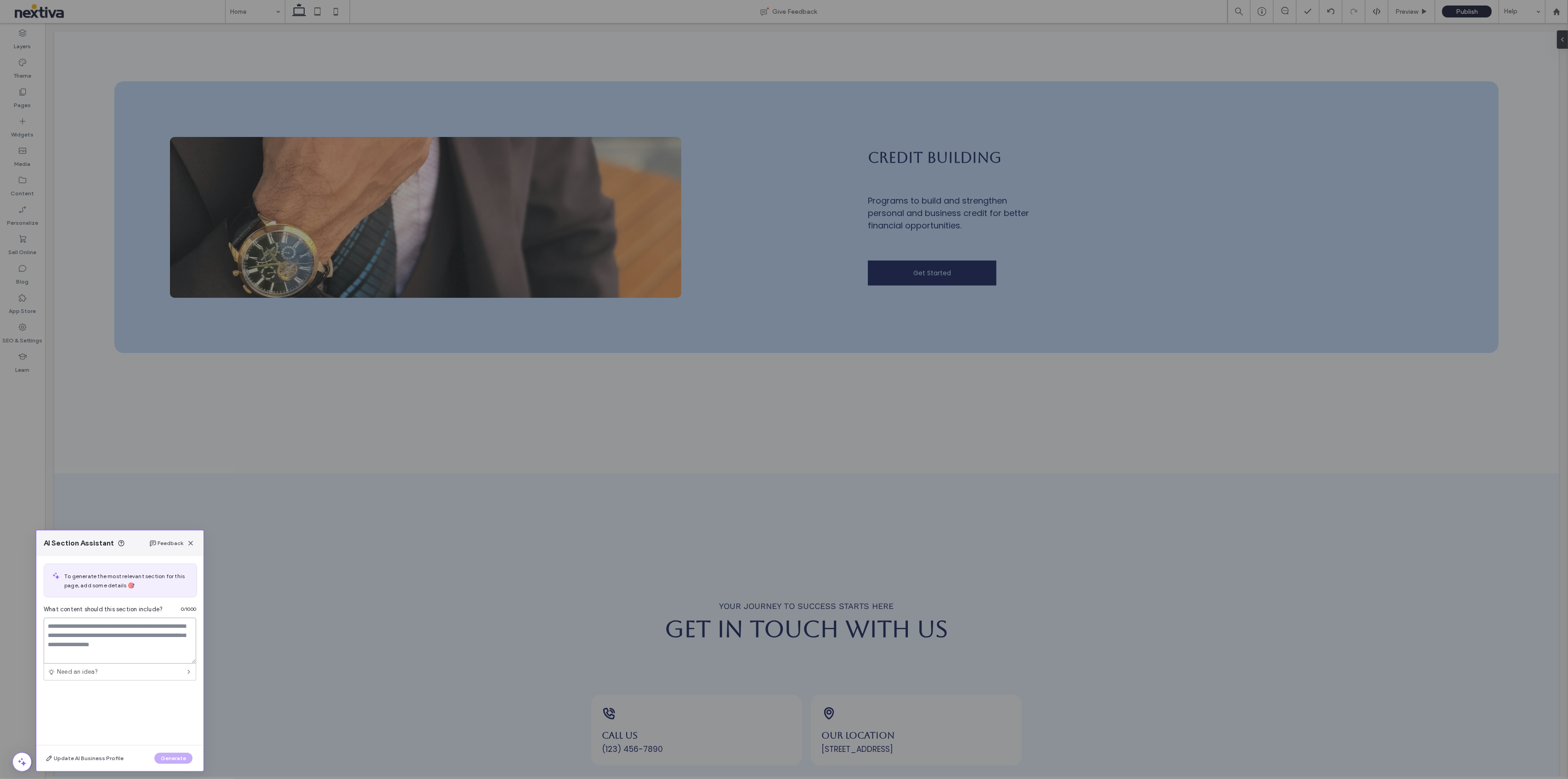
click at [92, 628] on textarea at bounding box center [119, 640] width 152 height 46
type textarea "********"
click at [181, 756] on button "Generate" at bounding box center [173, 758] width 38 height 11
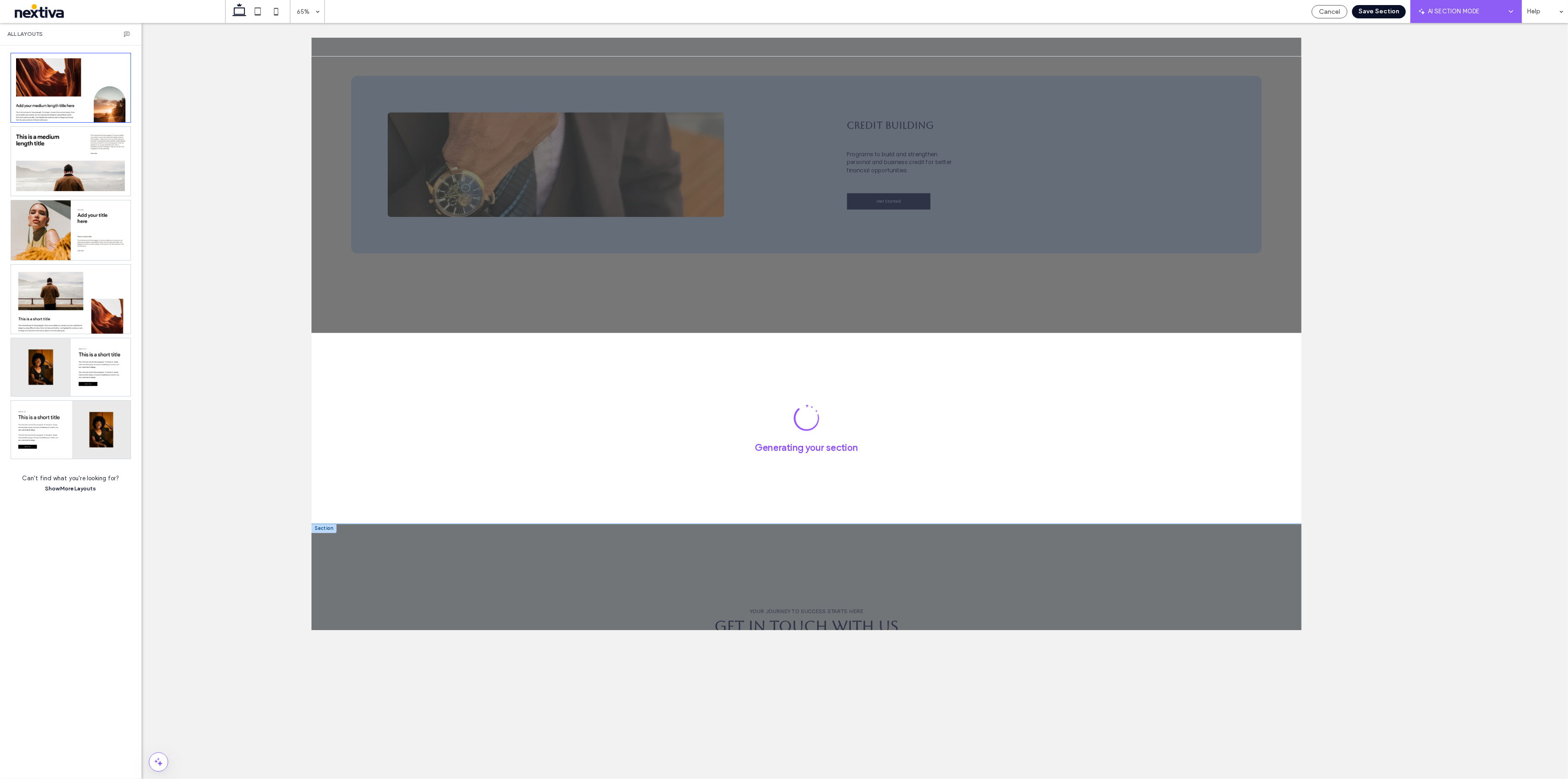
scroll to position [1905, 0]
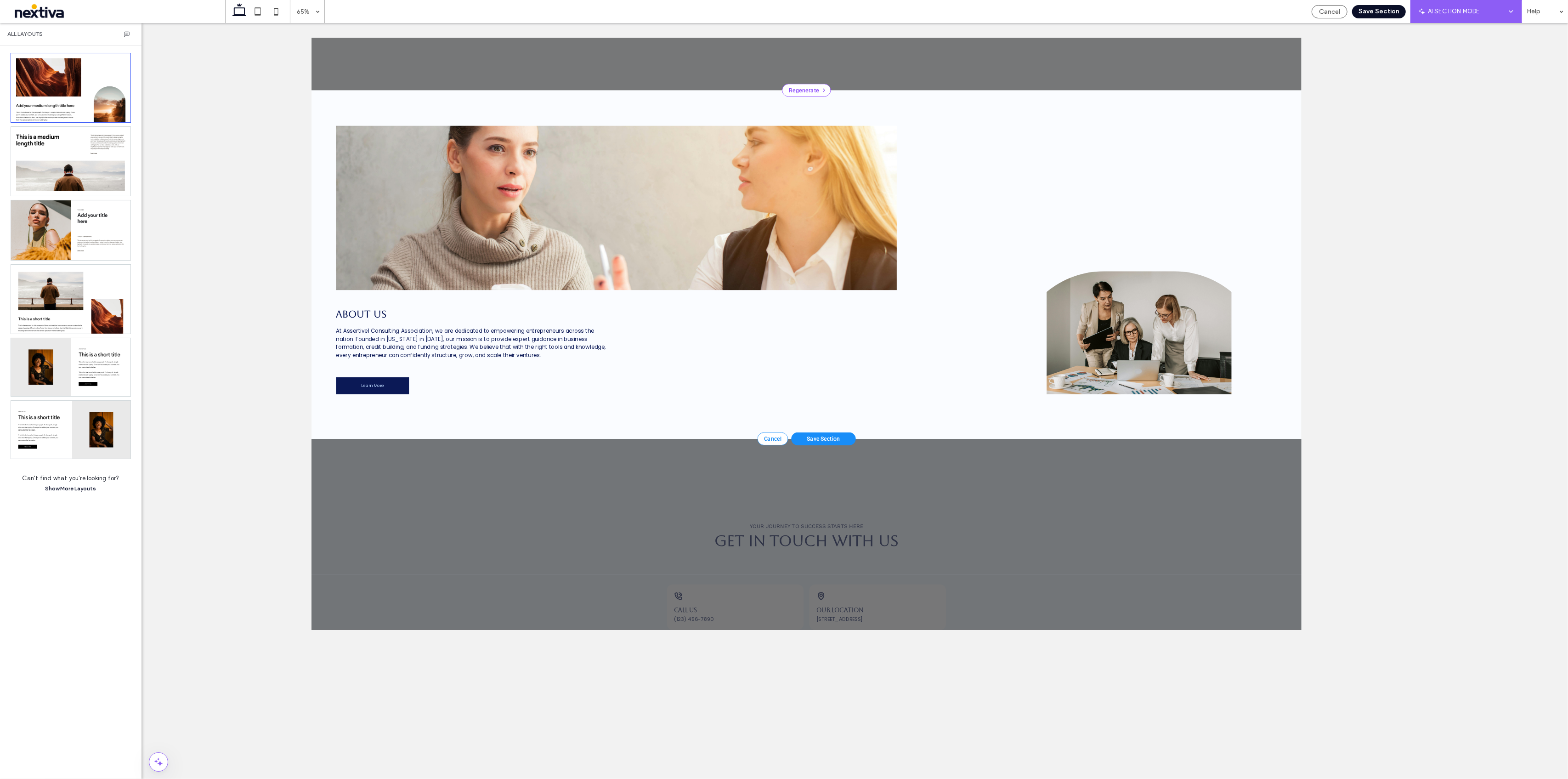
click at [1112, 651] on div "Save Section" at bounding box center [1099, 654] width 99 height 20
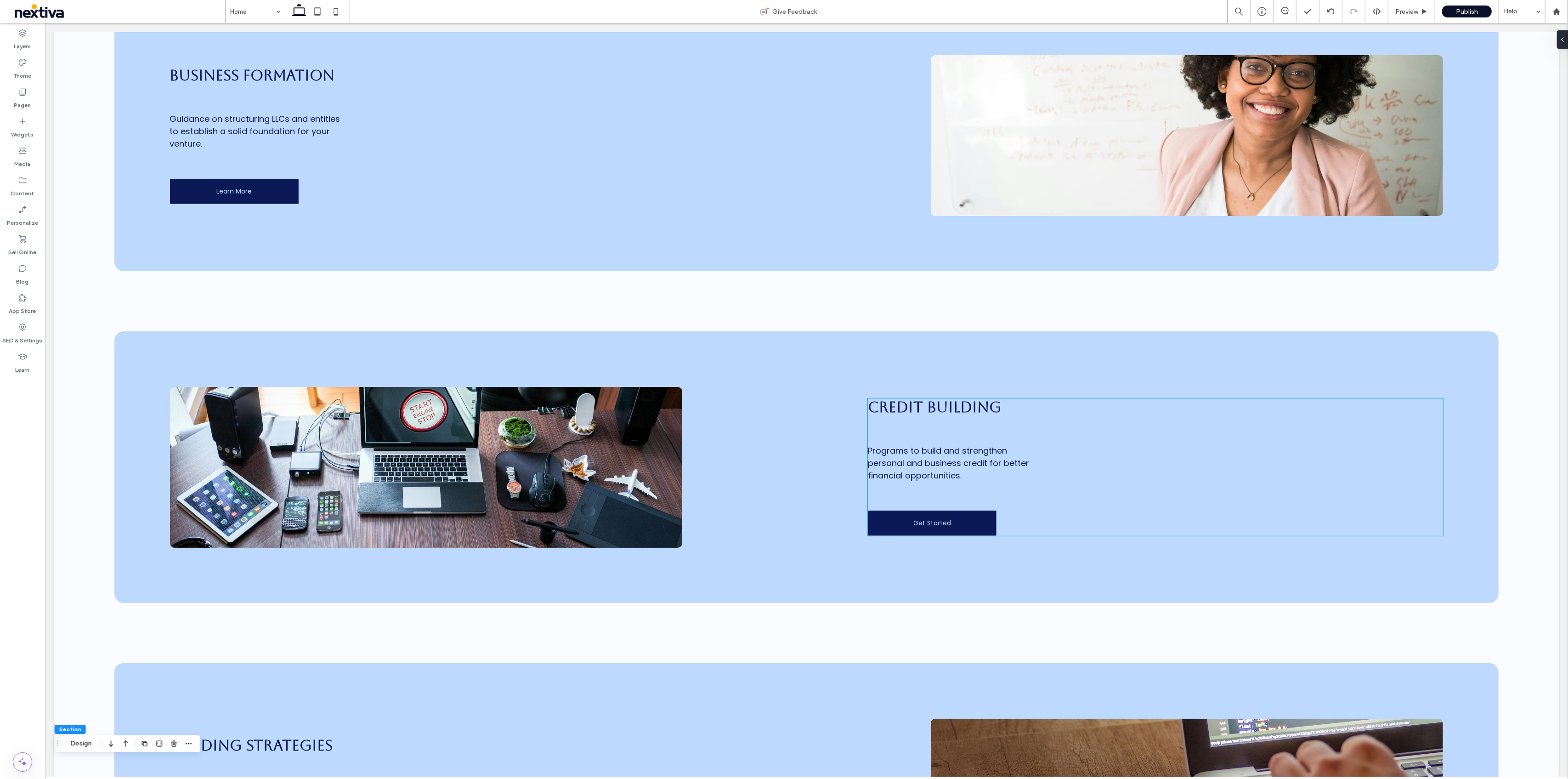
scroll to position [373, 0]
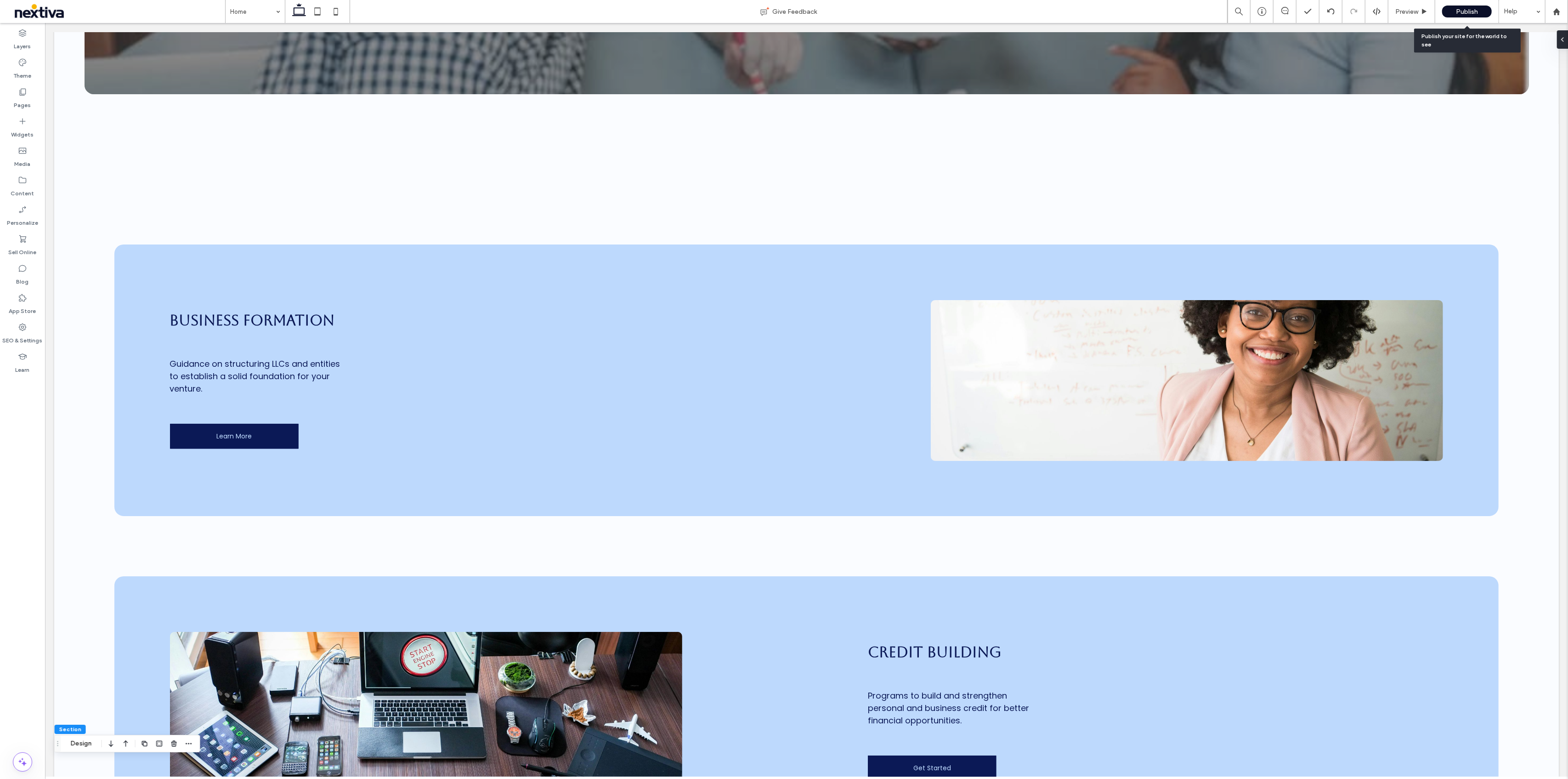
click at [1453, 10] on div "Publish" at bounding box center [1466, 11] width 49 height 12
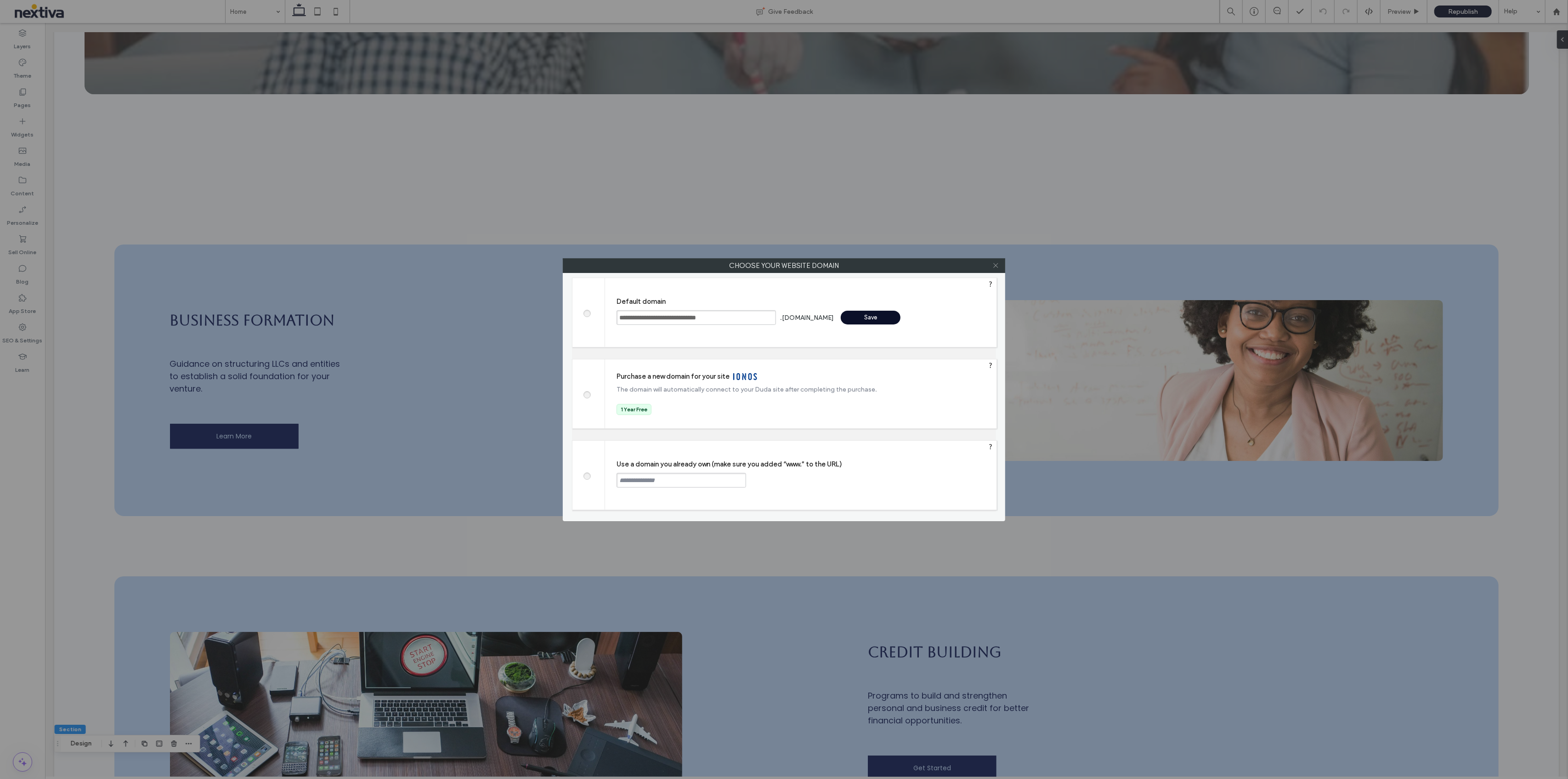
click at [996, 263] on icon at bounding box center [996, 265] width 7 height 7
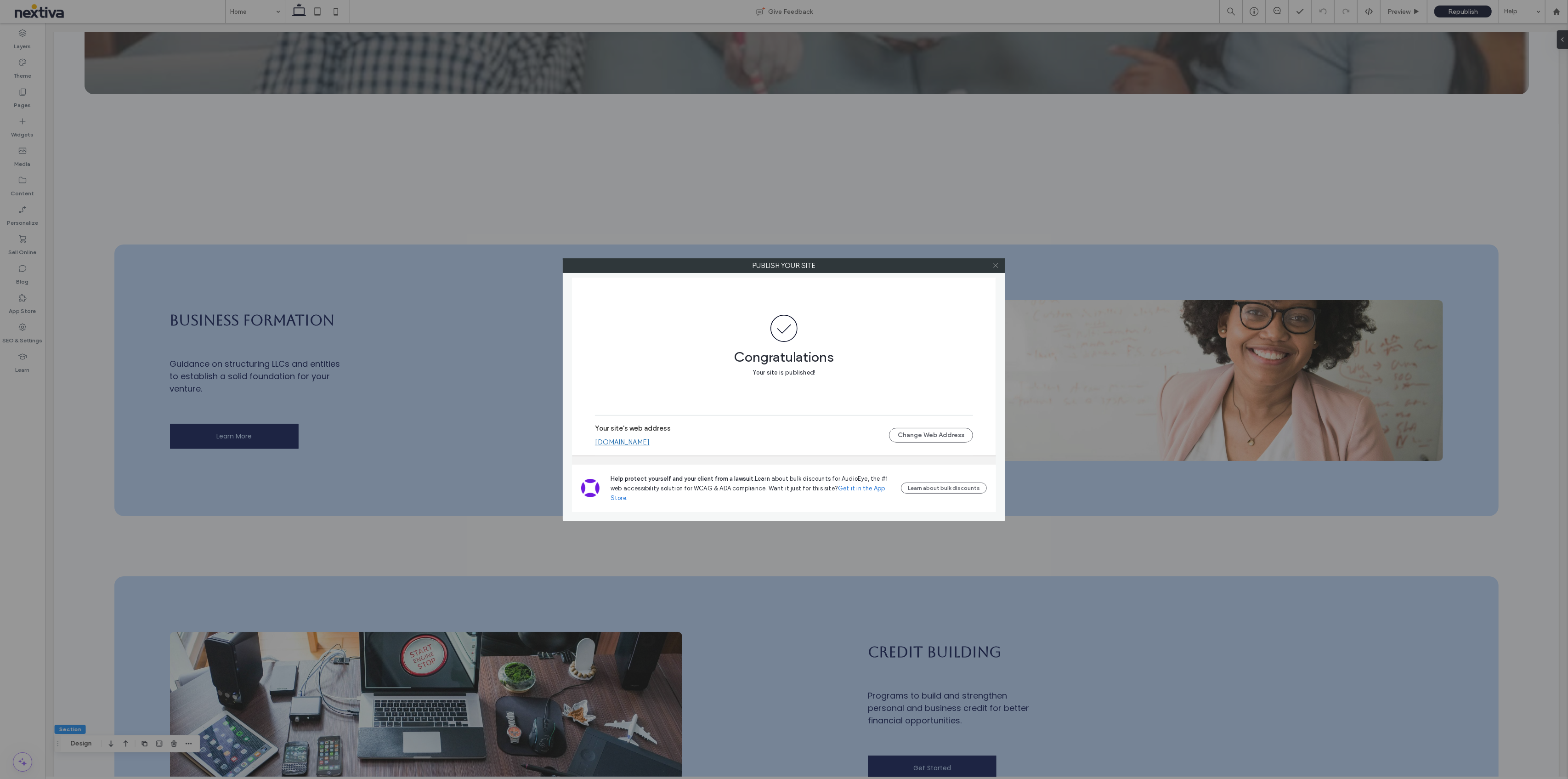
click at [995, 266] on use at bounding box center [995, 265] width 5 height 5
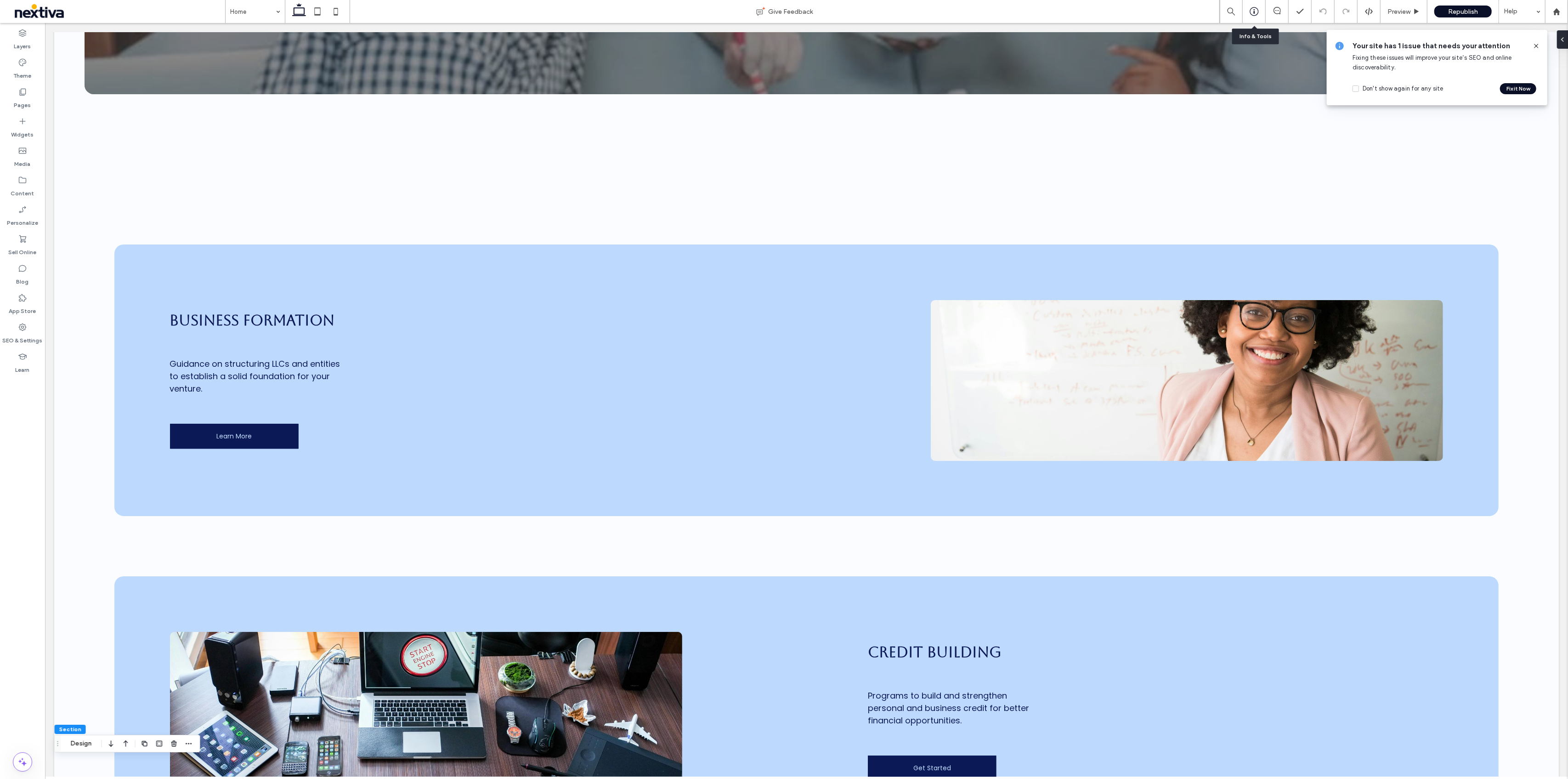
click at [1252, 16] on icon at bounding box center [1254, 11] width 9 height 9
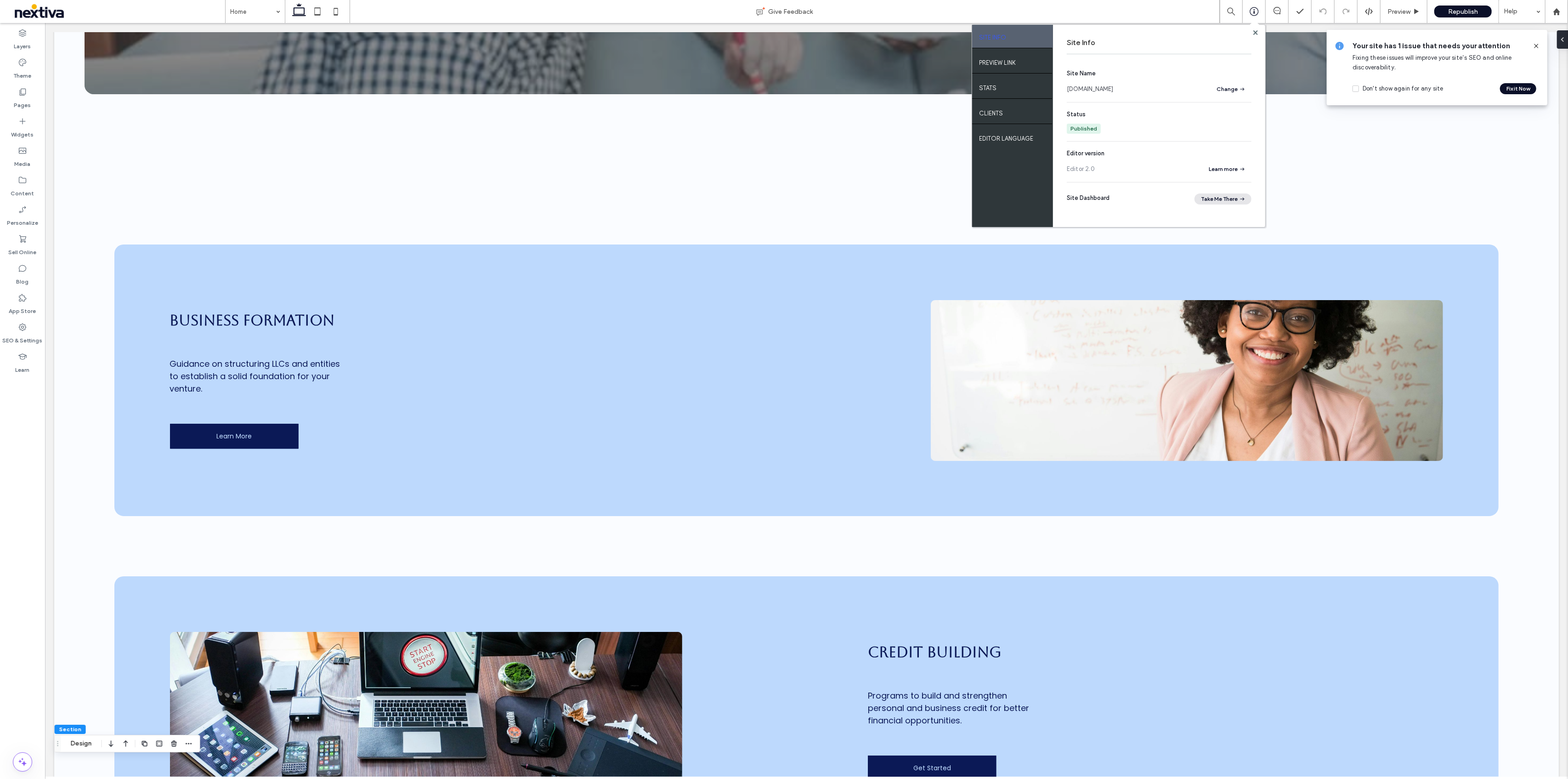
click at [1224, 198] on button "Take Me There" at bounding box center [1222, 199] width 57 height 11
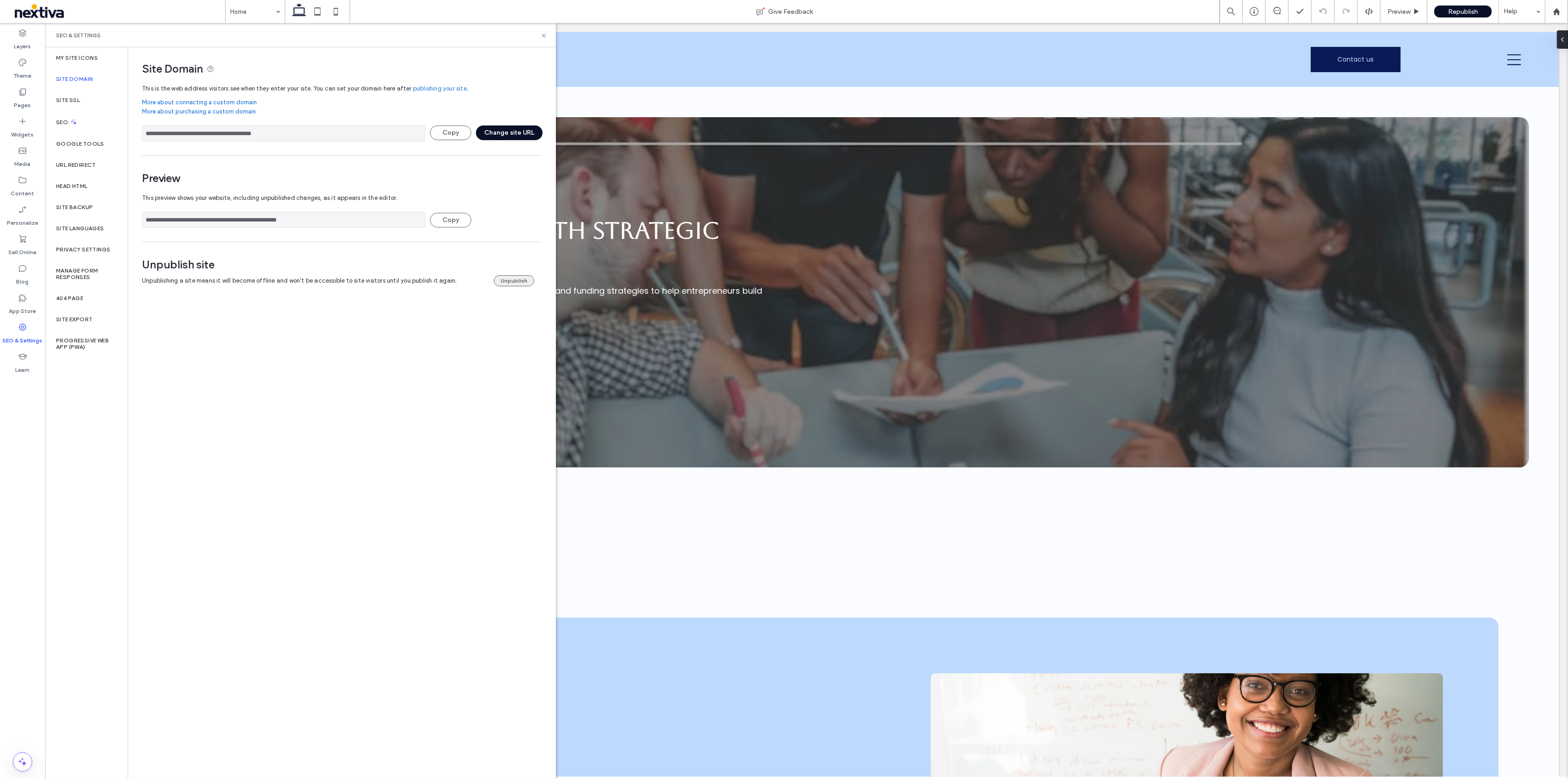
click at [514, 282] on button "Unpublish" at bounding box center [514, 280] width 40 height 11
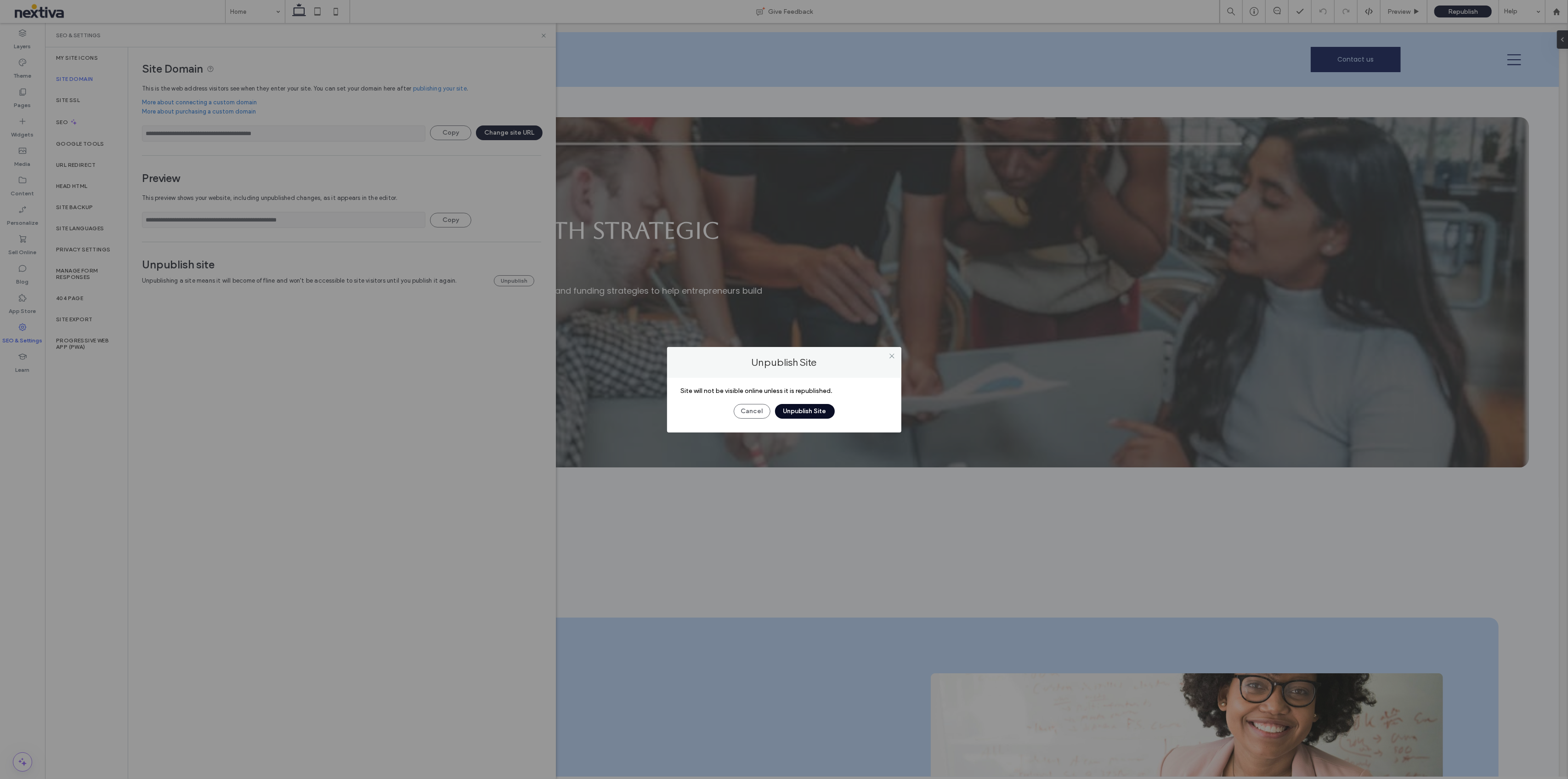
click at [797, 414] on button "Unpublish Site" at bounding box center [804, 411] width 60 height 15
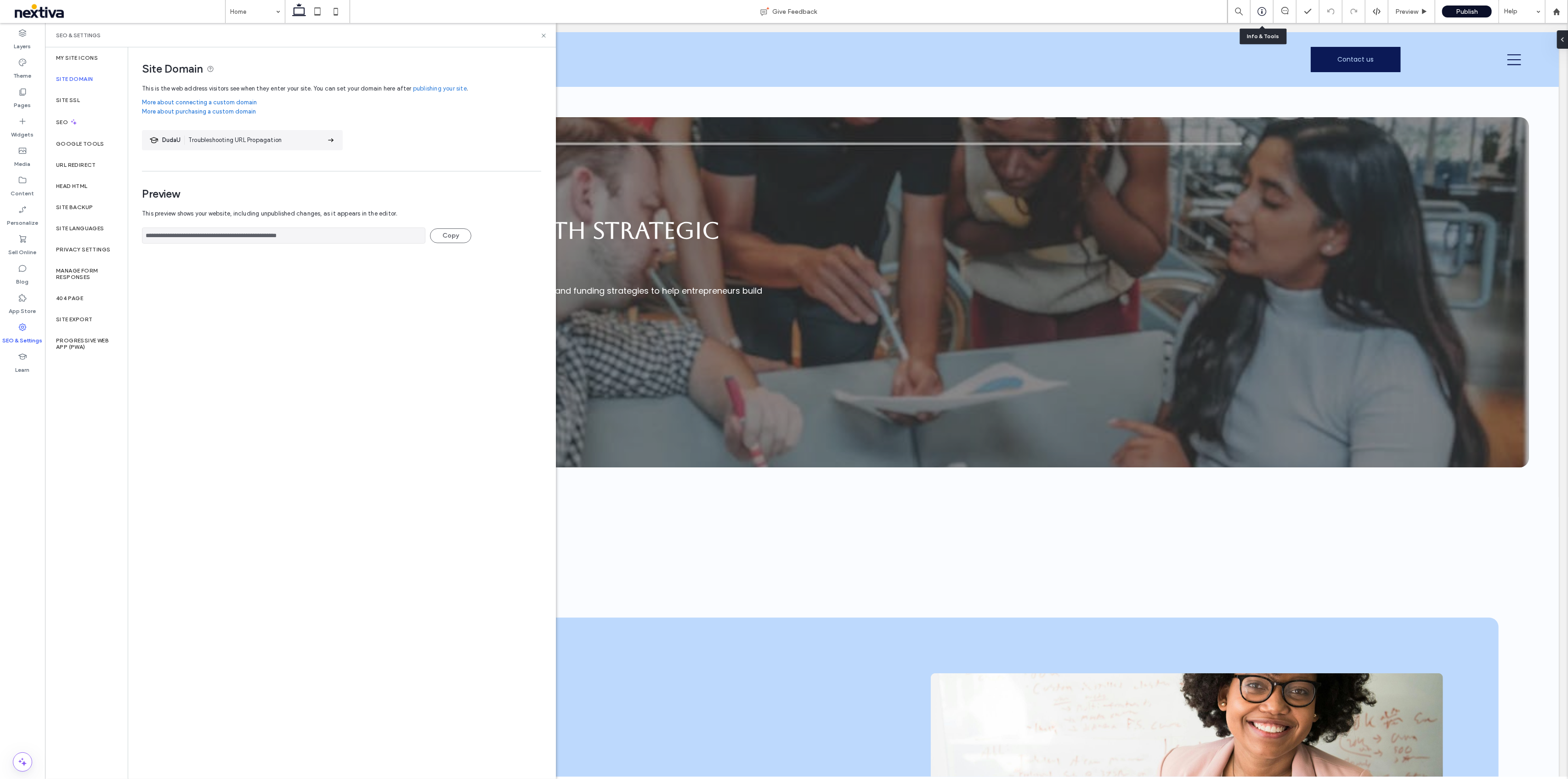
click at [1258, 8] on icon at bounding box center [1262, 11] width 9 height 9
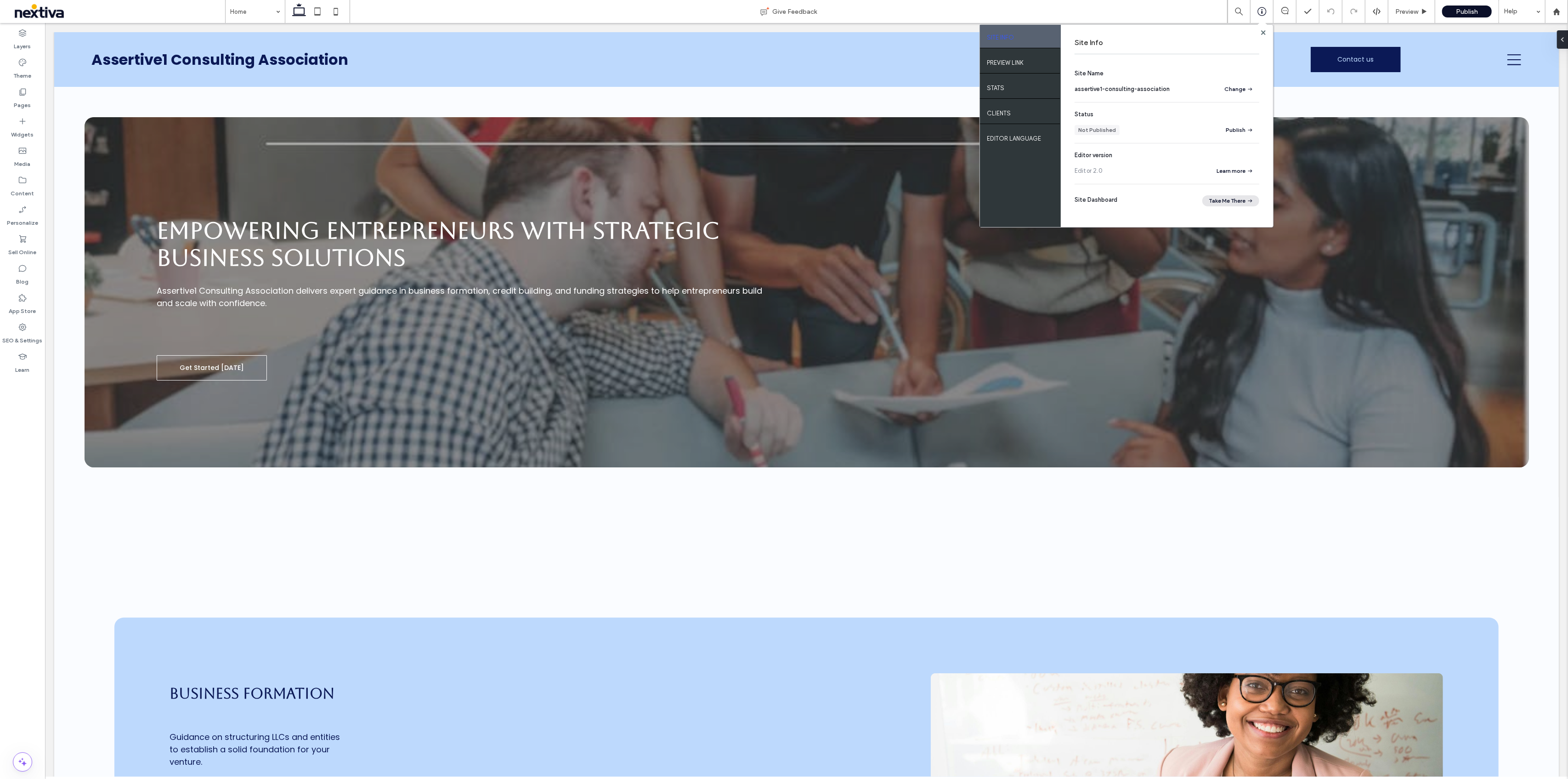
click at [1232, 201] on button "Take Me There" at bounding box center [1230, 201] width 57 height 11
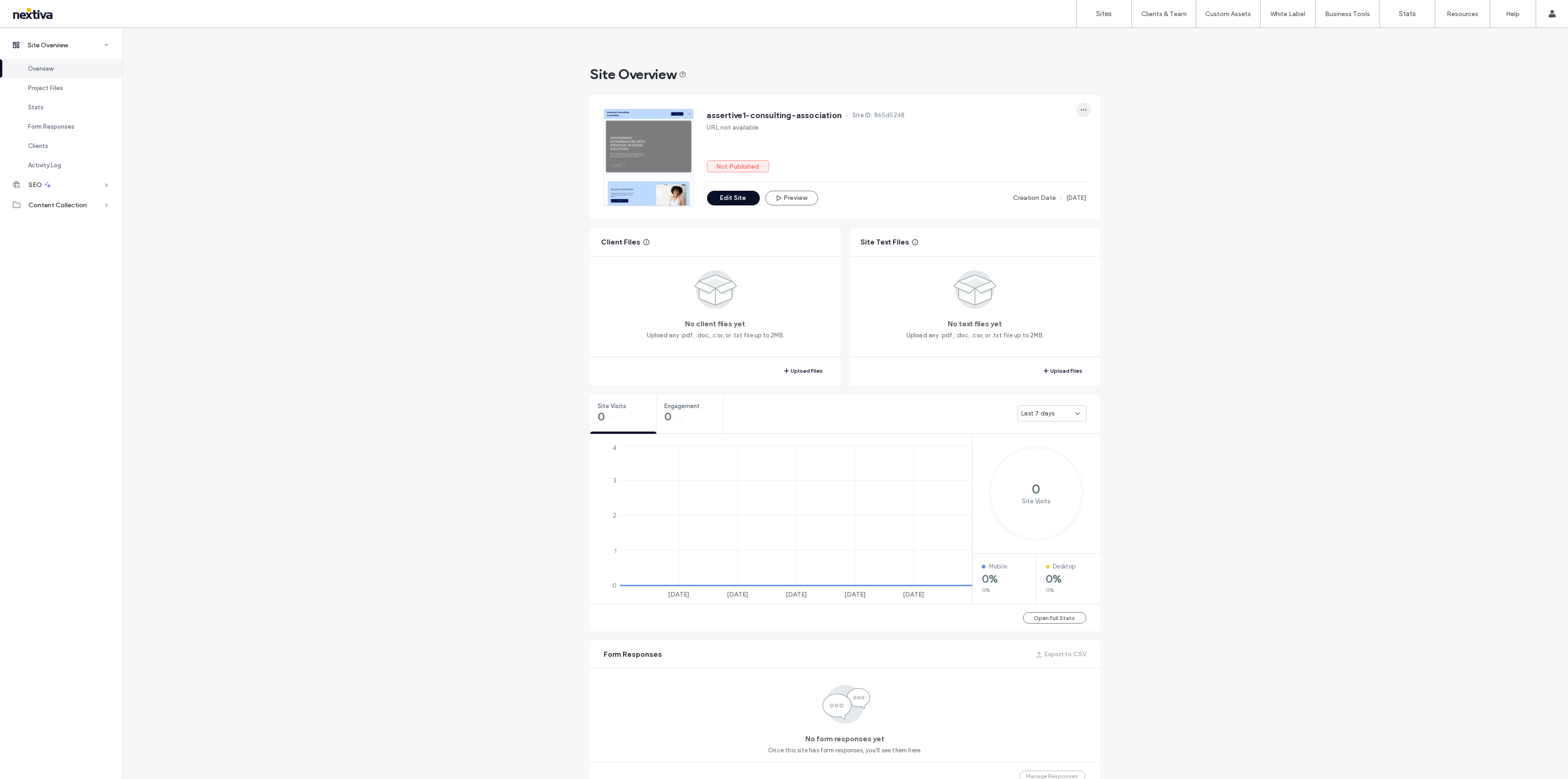
click at [1081, 111] on icon "button" at bounding box center [1083, 109] width 7 height 7
click at [1066, 222] on div "Delete Site" at bounding box center [1046, 221] width 82 height 17
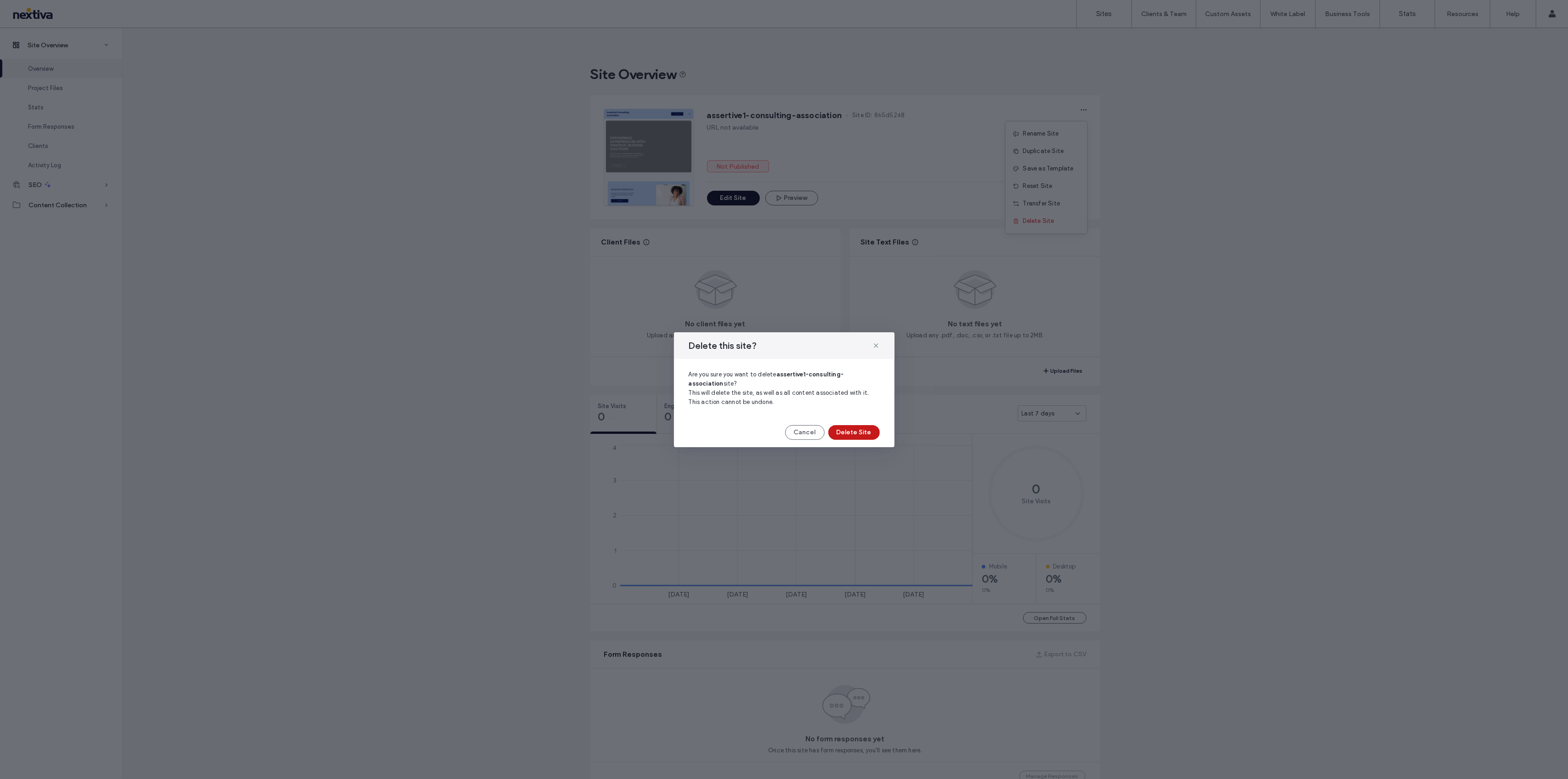
click at [849, 431] on button "Delete Site" at bounding box center [854, 432] width 51 height 15
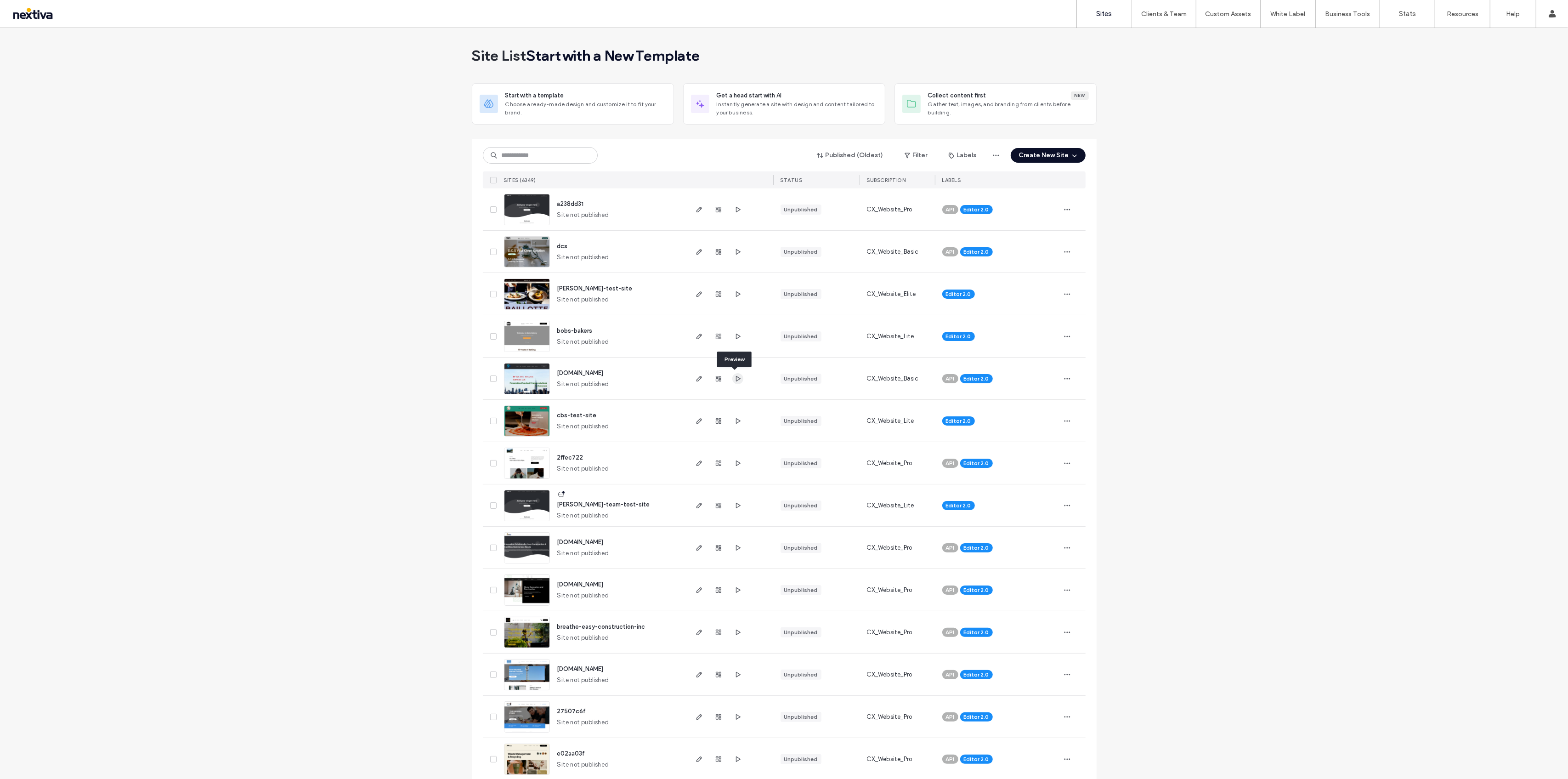
click at [735, 381] on icon "button" at bounding box center [737, 378] width 7 height 7
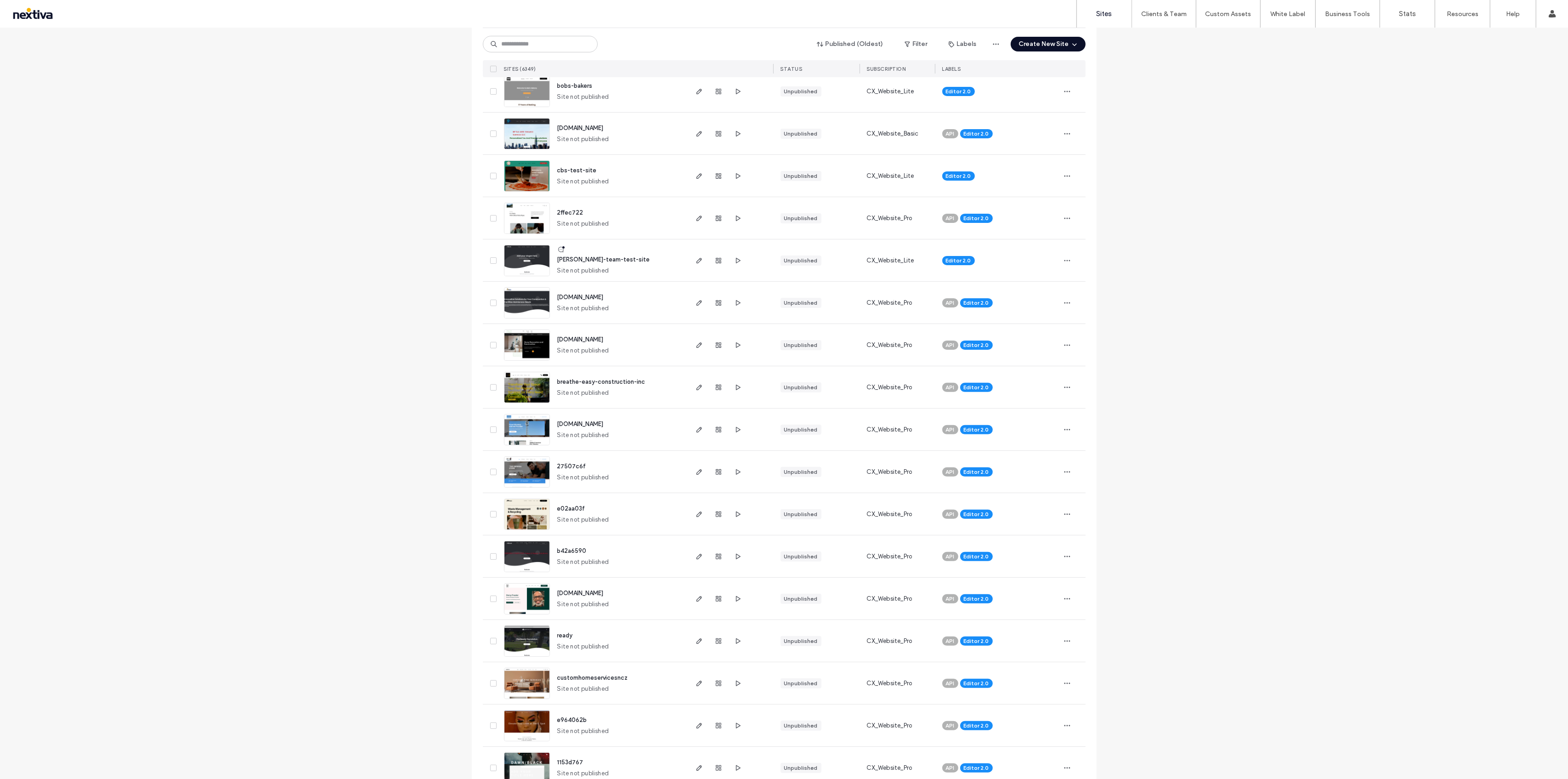
click at [734, 381] on div at bounding box center [718, 387] width 49 height 42
click at [735, 387] on icon "button" at bounding box center [737, 387] width 7 height 7
click at [551, 47] on input at bounding box center [540, 44] width 115 height 16
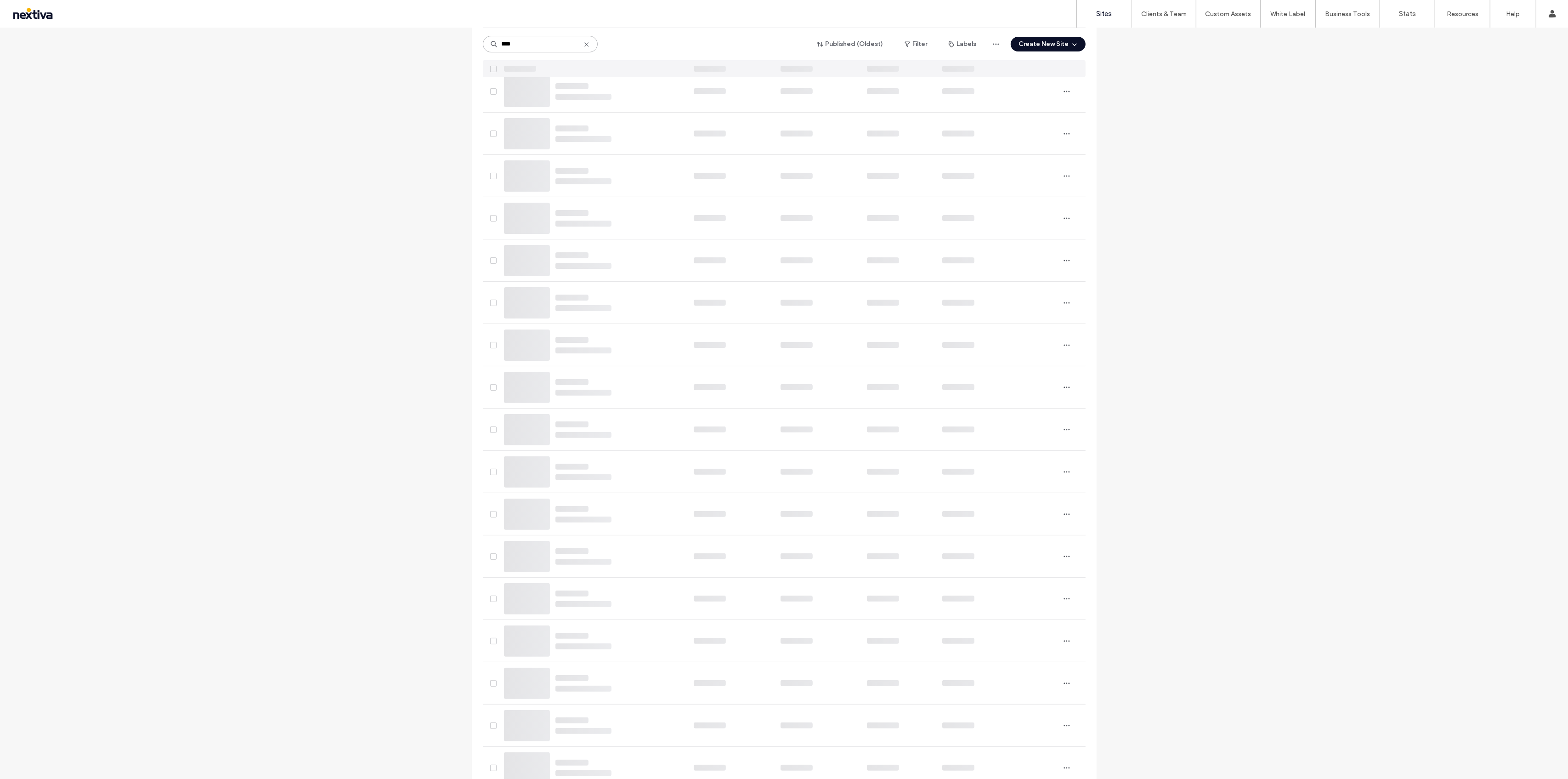
scroll to position [0, 0]
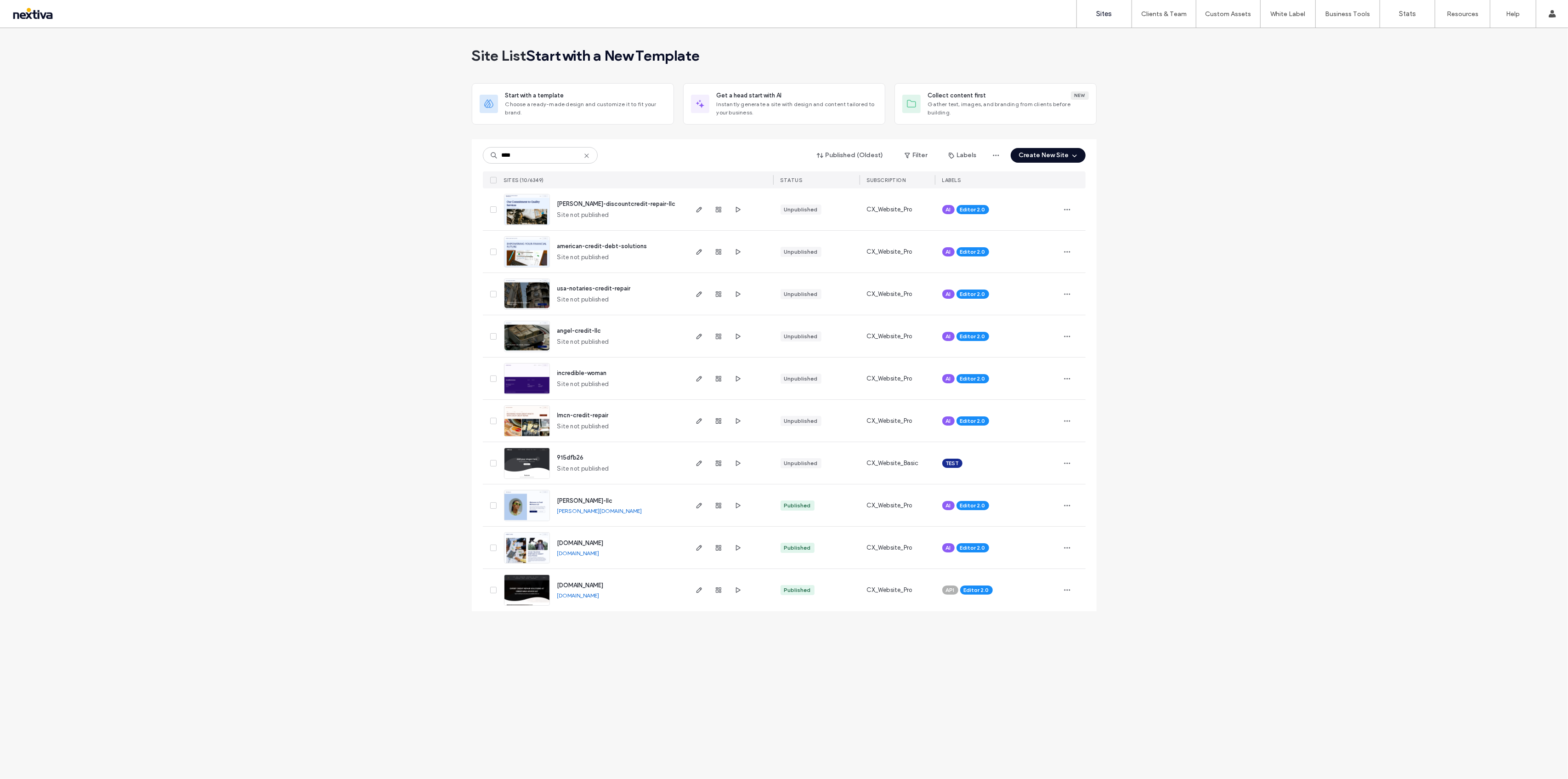
click at [599, 597] on link "[DOMAIN_NAME]" at bounding box center [578, 595] width 42 height 7
click at [551, 152] on input "****" at bounding box center [540, 155] width 115 height 16
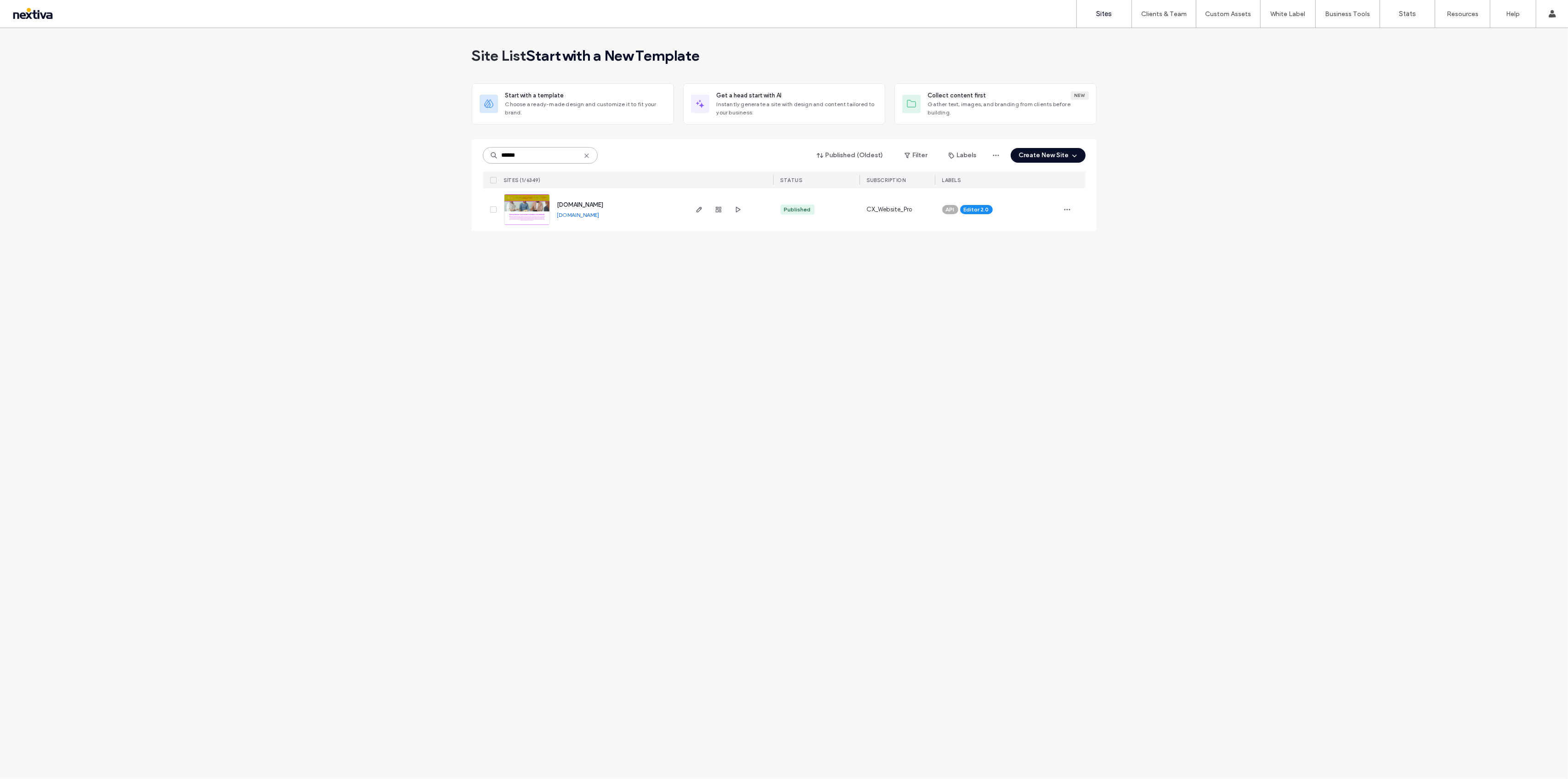
type input "******"
click at [599, 217] on link "[DOMAIN_NAME]" at bounding box center [578, 214] width 42 height 7
